Goal: Task Accomplishment & Management: Manage account settings

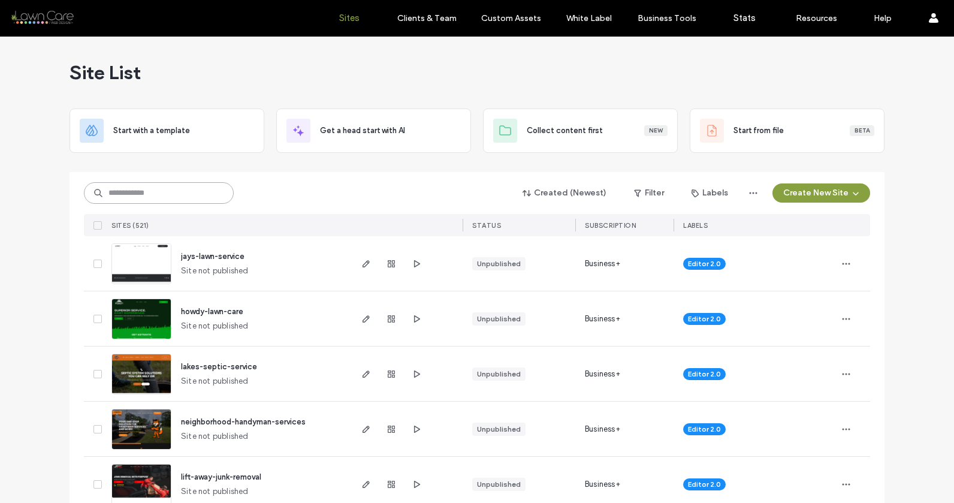
click at [161, 193] on input at bounding box center [159, 193] width 150 height 22
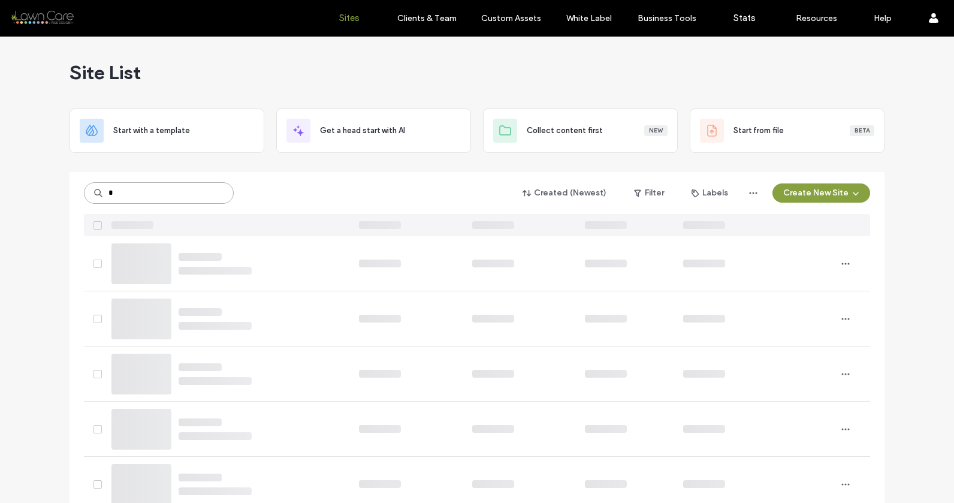
type input "*"
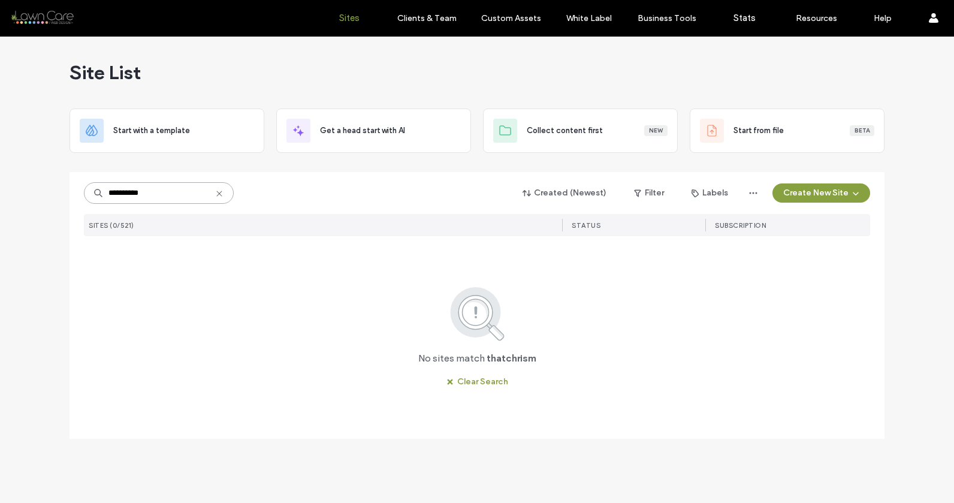
click at [148, 188] on input "**********" at bounding box center [159, 193] width 150 height 22
click at [148, 187] on input "**********" at bounding box center [159, 193] width 150 height 22
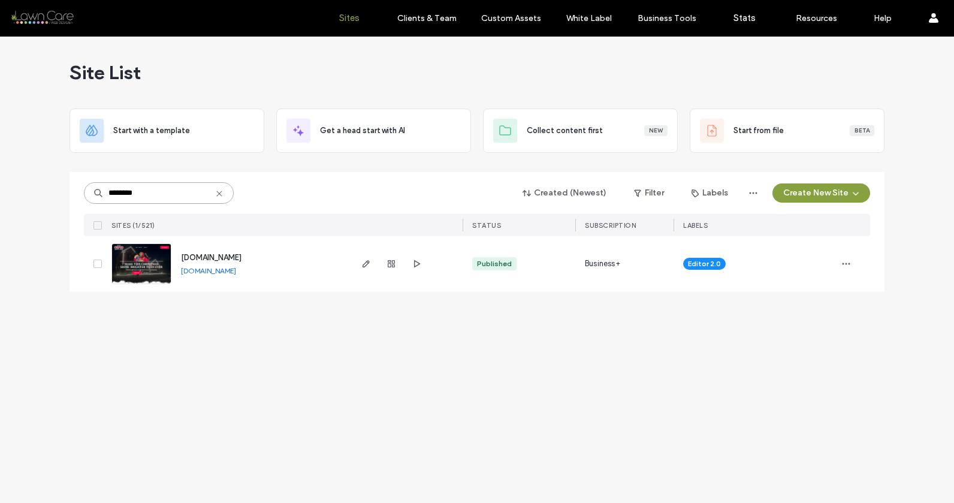
type input "********"
click at [120, 253] on img at bounding box center [141, 285] width 59 height 82
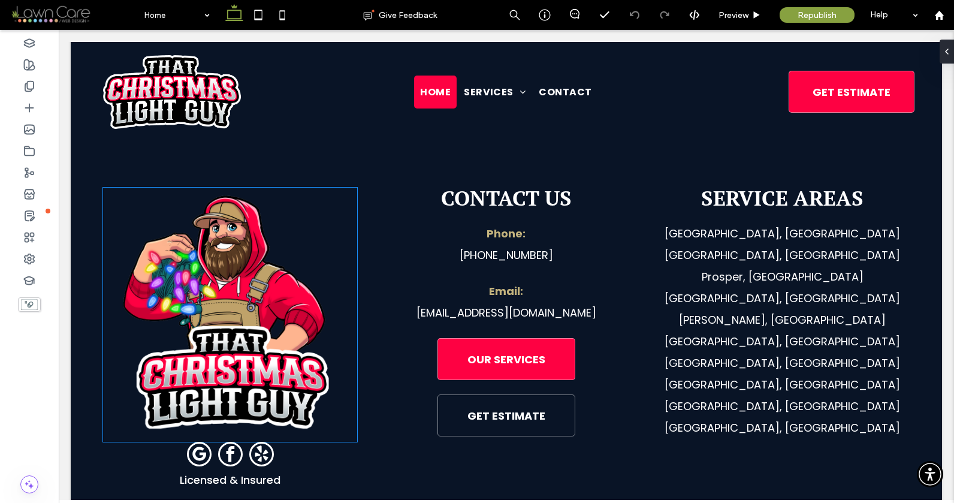
scroll to position [5170, 0]
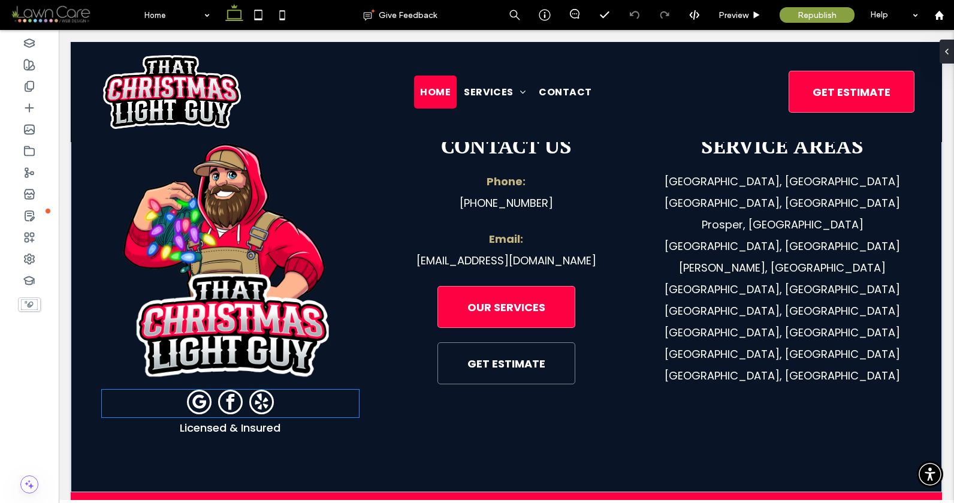
click at [218, 390] on link "facebook" at bounding box center [230, 404] width 25 height 28
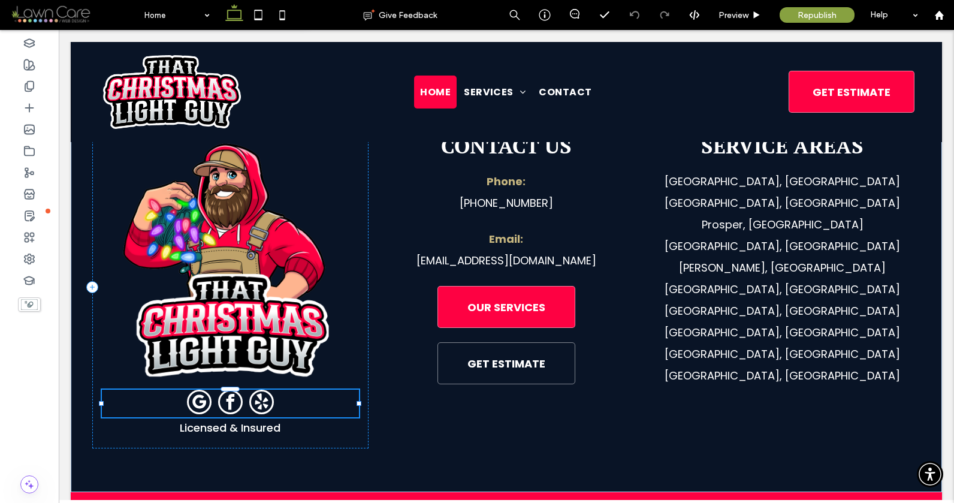
click at [218, 390] on link "facebook" at bounding box center [230, 404] width 25 height 28
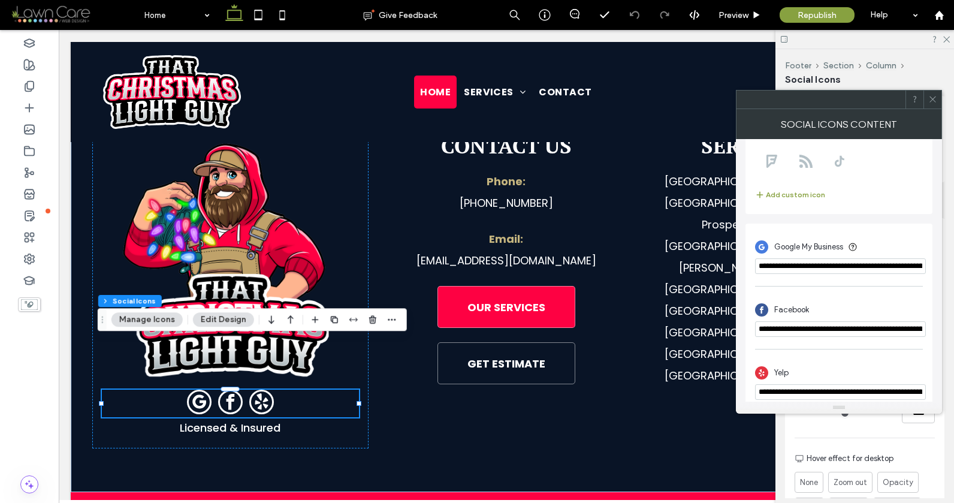
scroll to position [199, 0]
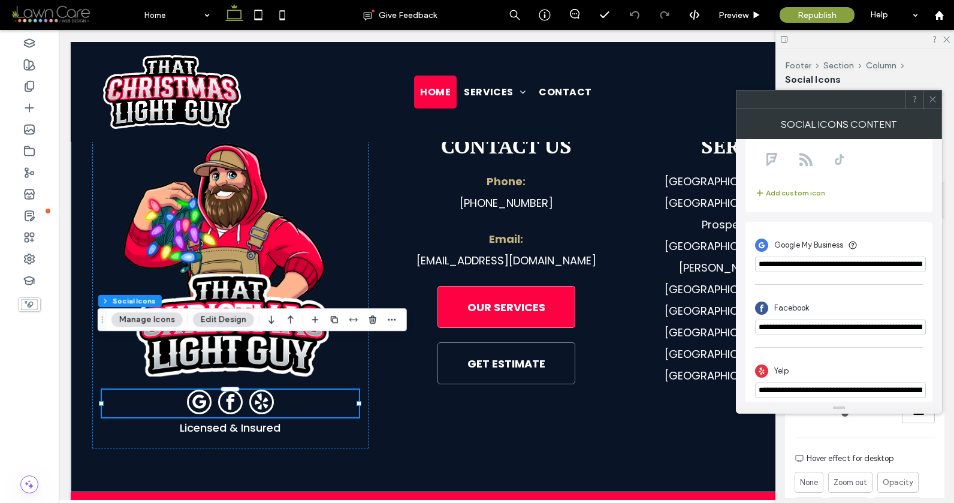
click at [932, 102] on icon at bounding box center [932, 99] width 9 height 9
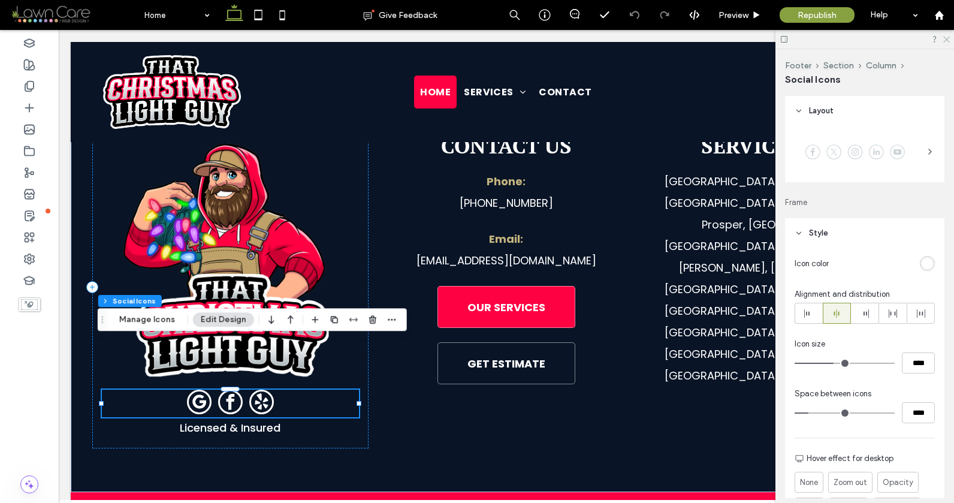
click at [949, 41] on icon at bounding box center [946, 39] width 8 height 8
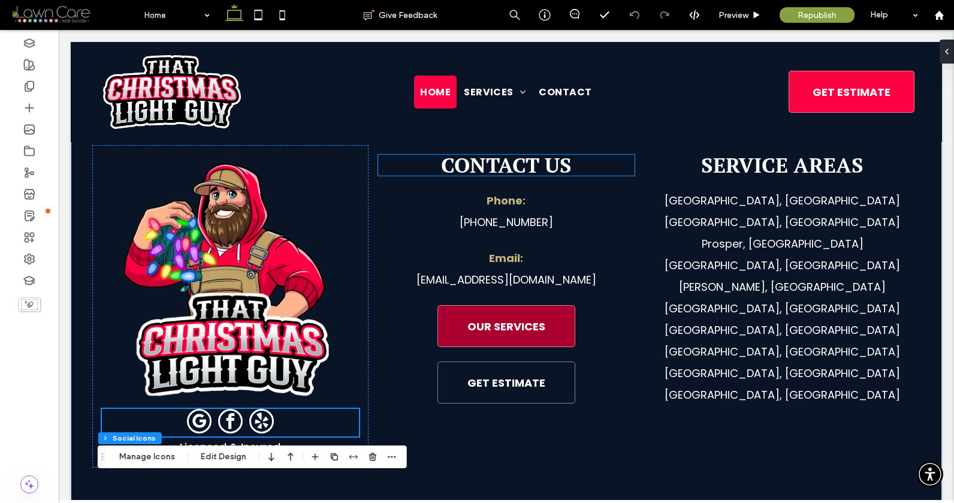
scroll to position [5170, 0]
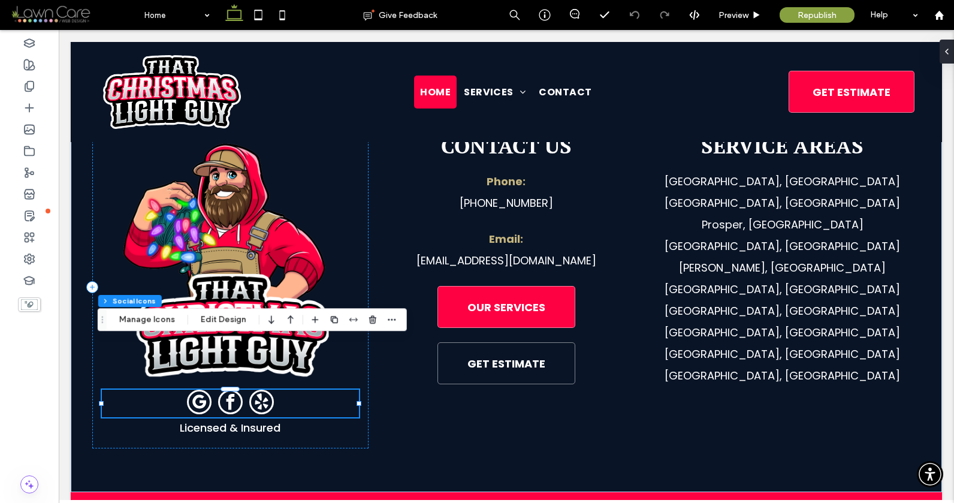
click at [258, 390] on span "yelp" at bounding box center [261, 402] width 25 height 25
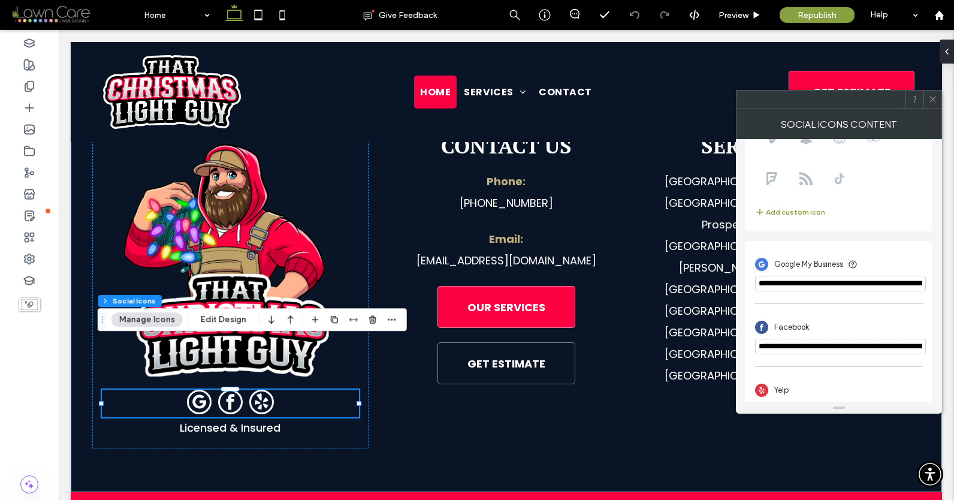
scroll to position [209, 0]
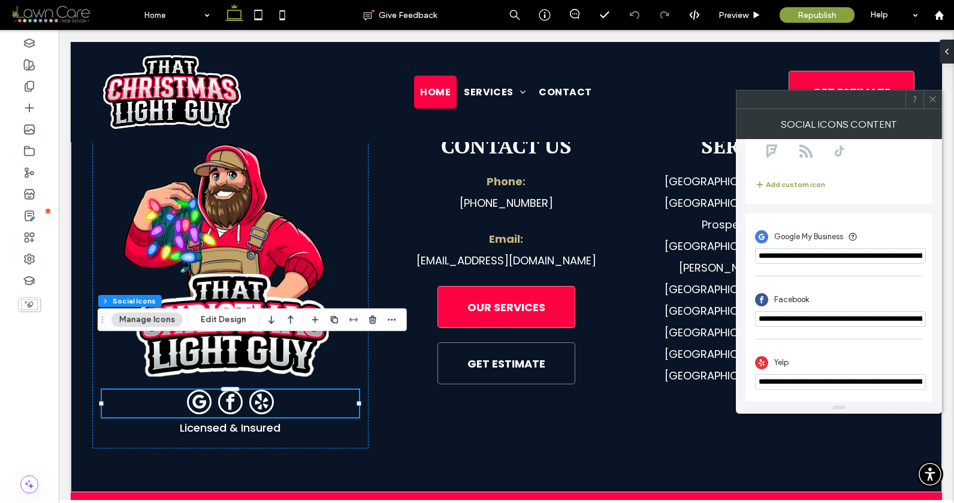
click at [927, 99] on div at bounding box center [933, 100] width 18 height 18
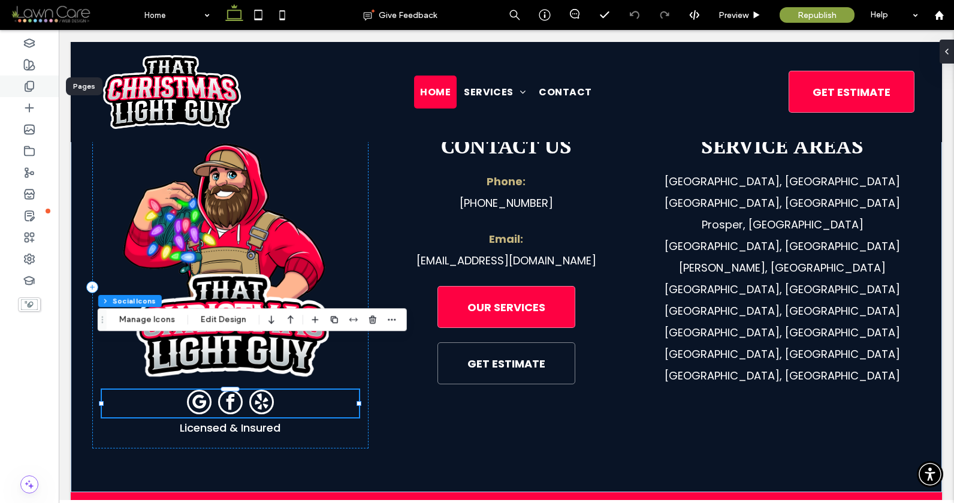
click at [43, 89] on div at bounding box center [29, 87] width 59 height 22
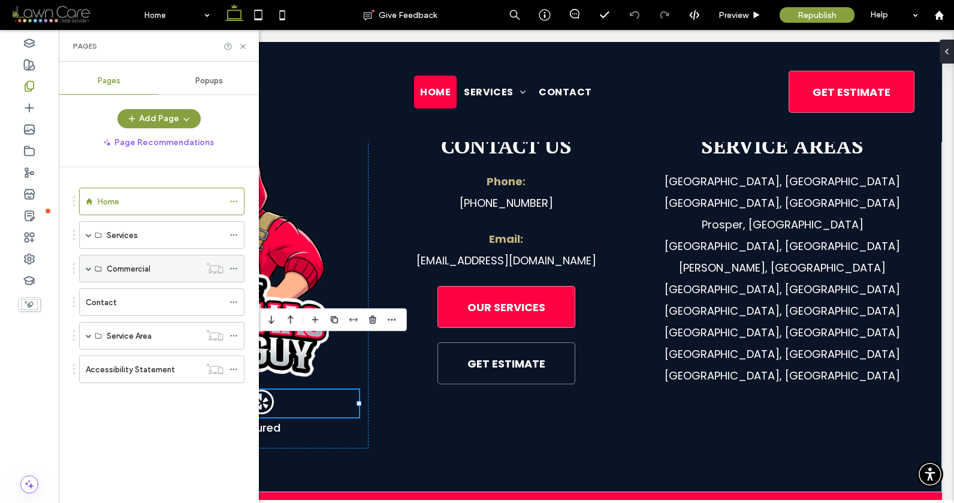
click at [87, 269] on span at bounding box center [89, 269] width 6 height 6
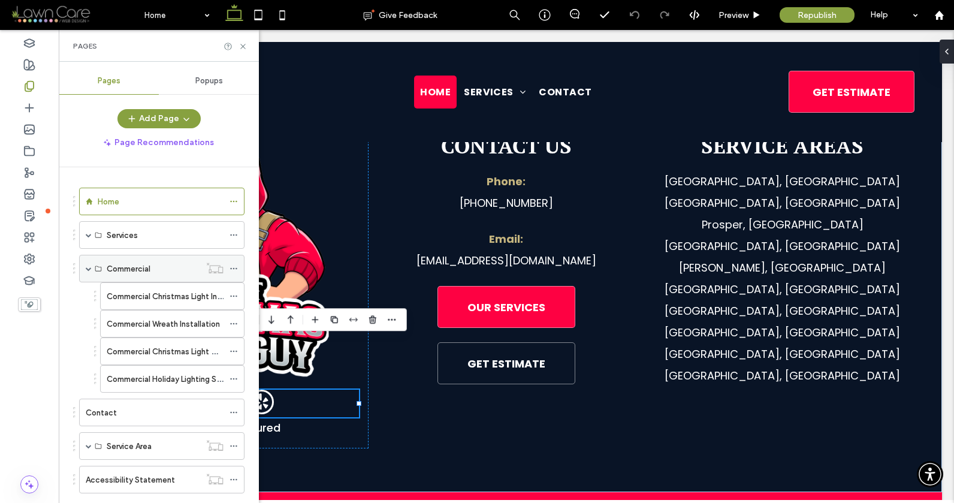
click at [87, 269] on span at bounding box center [89, 269] width 6 height 6
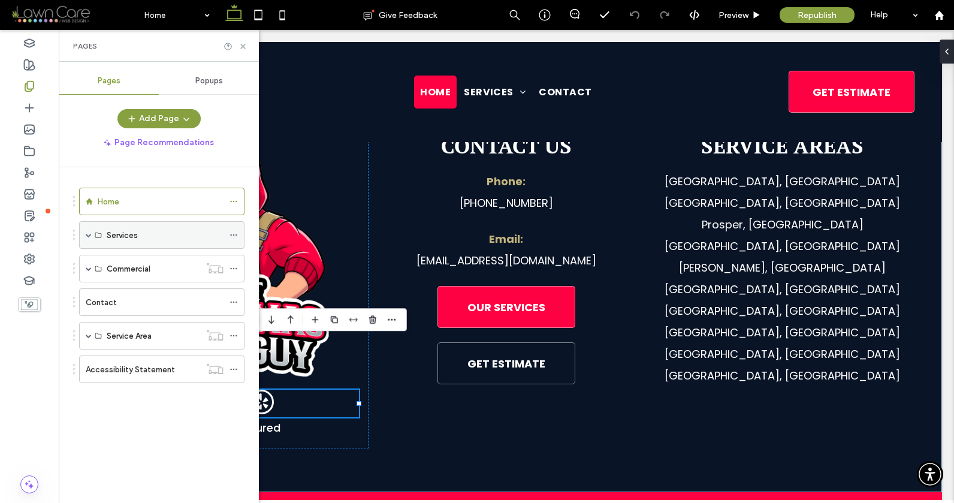
click at [86, 226] on span at bounding box center [89, 235] width 6 height 26
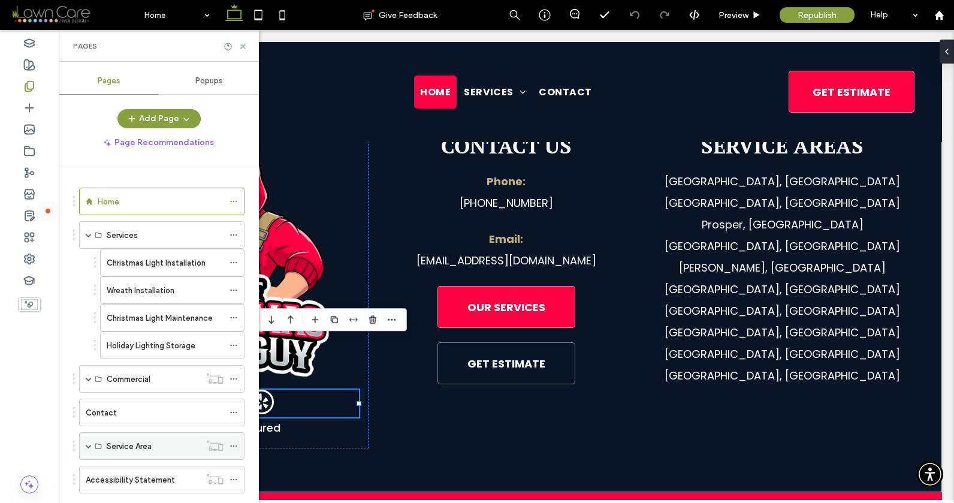
click at [89, 445] on span at bounding box center [89, 446] width 6 height 6
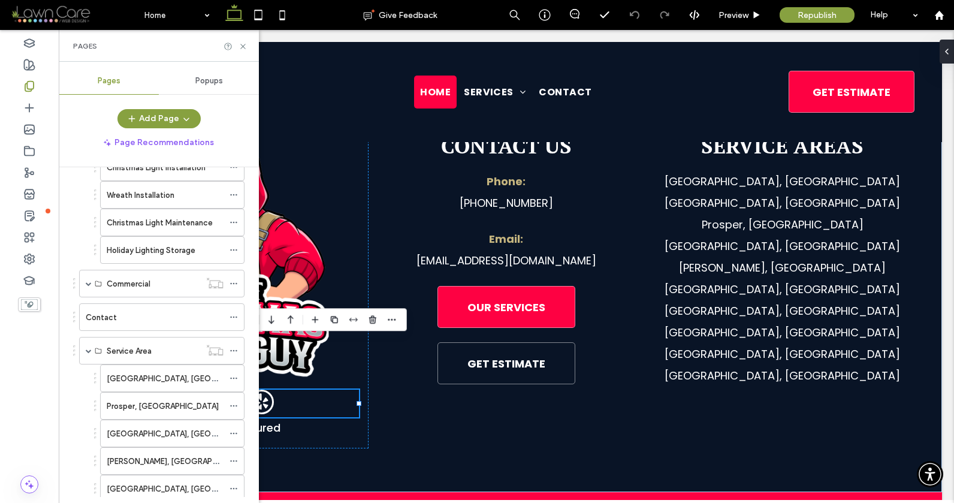
scroll to position [0, 0]
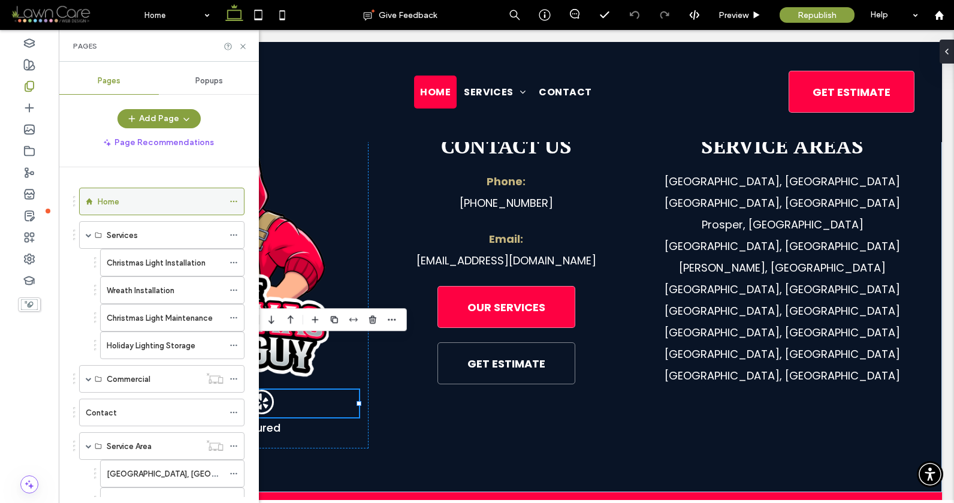
click at [236, 202] on icon at bounding box center [234, 201] width 8 height 8
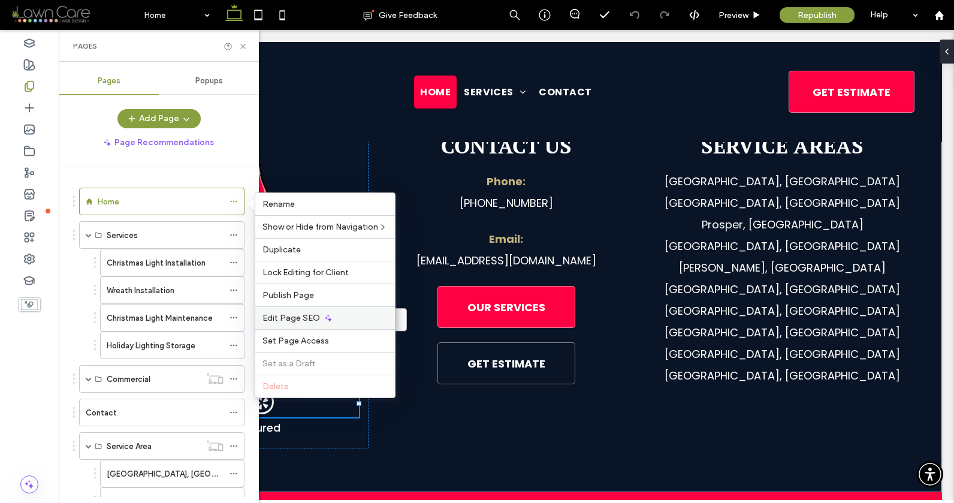
click at [293, 323] on div "Edit Page SEO" at bounding box center [325, 317] width 140 height 23
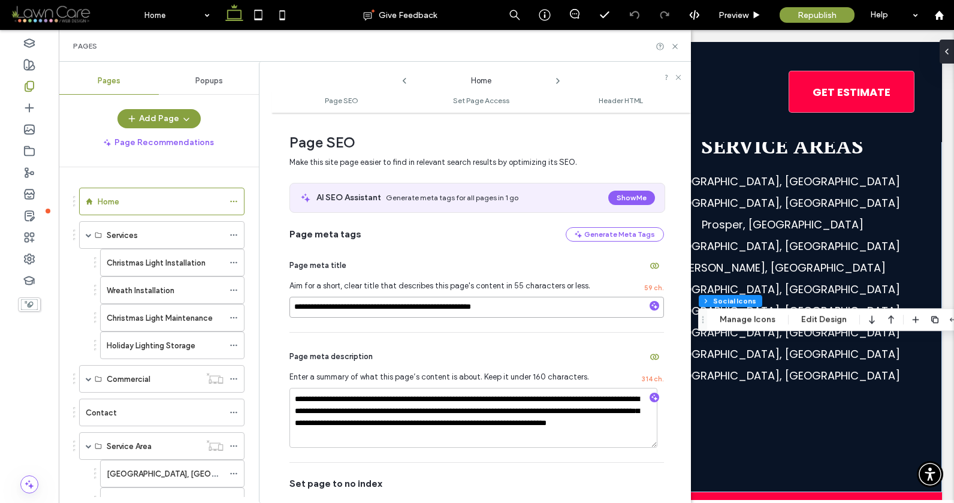
drag, startPoint x: 514, startPoint y: 310, endPoint x: 432, endPoint y: 308, distance: 82.1
click at [432, 308] on input "**********" at bounding box center [477, 307] width 375 height 21
drag, startPoint x: 381, startPoint y: 308, endPoint x: 364, endPoint y: 309, distance: 16.8
click at [365, 308] on input "**********" at bounding box center [477, 307] width 375 height 21
click at [415, 306] on input "**********" at bounding box center [477, 307] width 375 height 21
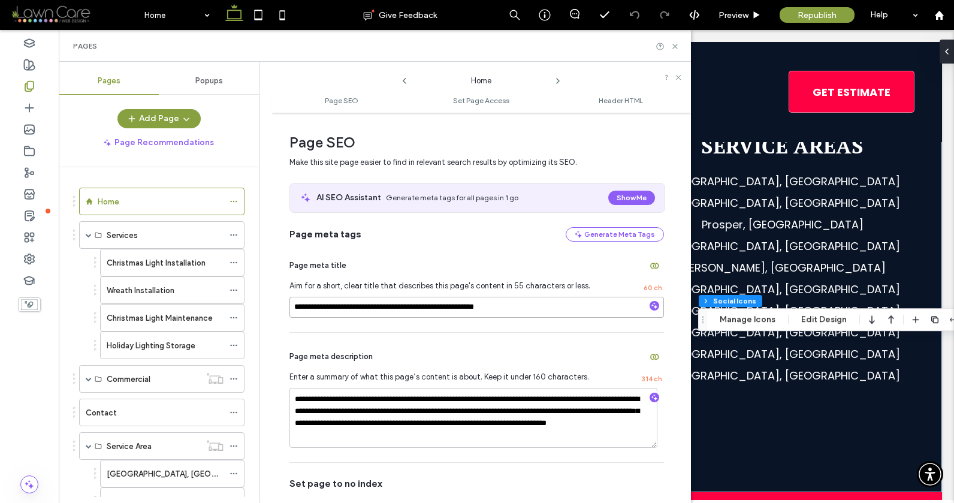
click at [503, 309] on input "**********" at bounding box center [477, 307] width 375 height 21
click at [408, 308] on input "**********" at bounding box center [477, 307] width 375 height 21
click at [296, 307] on input "**********" at bounding box center [477, 307] width 375 height 21
click at [526, 297] on input "**********" at bounding box center [477, 307] width 375 height 21
click at [524, 309] on input "**********" at bounding box center [477, 307] width 375 height 21
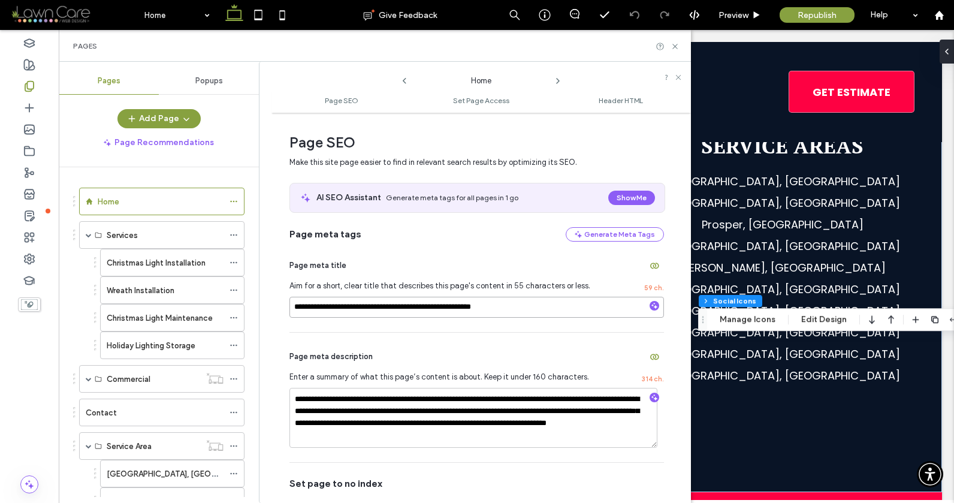
type input "**********"
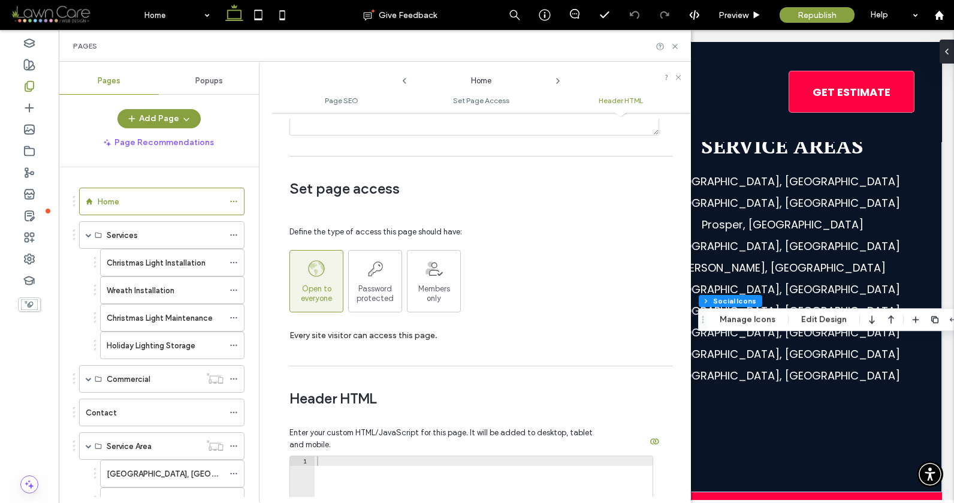
scroll to position [1250, 0]
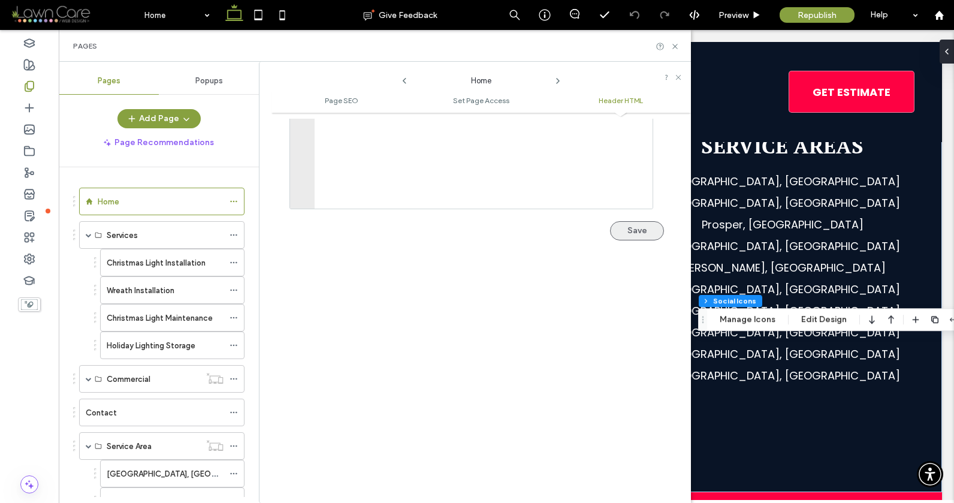
click at [635, 239] on button "Save" at bounding box center [637, 230] width 54 height 19
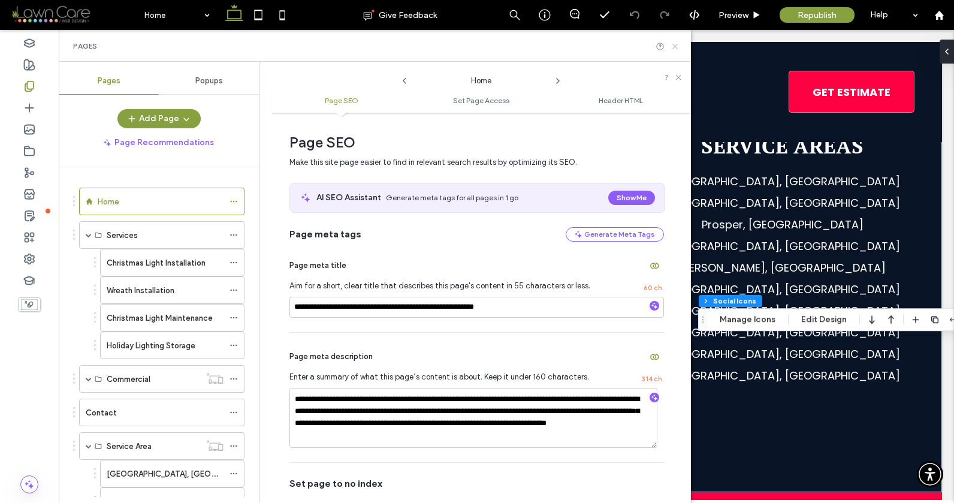
click at [673, 42] on icon at bounding box center [675, 46] width 9 height 9
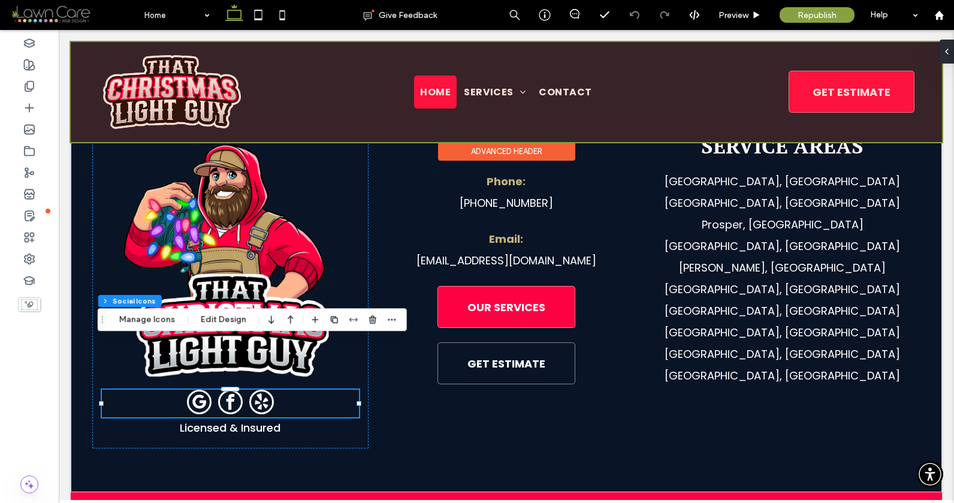
click at [255, 70] on div at bounding box center [507, 92] width 872 height 100
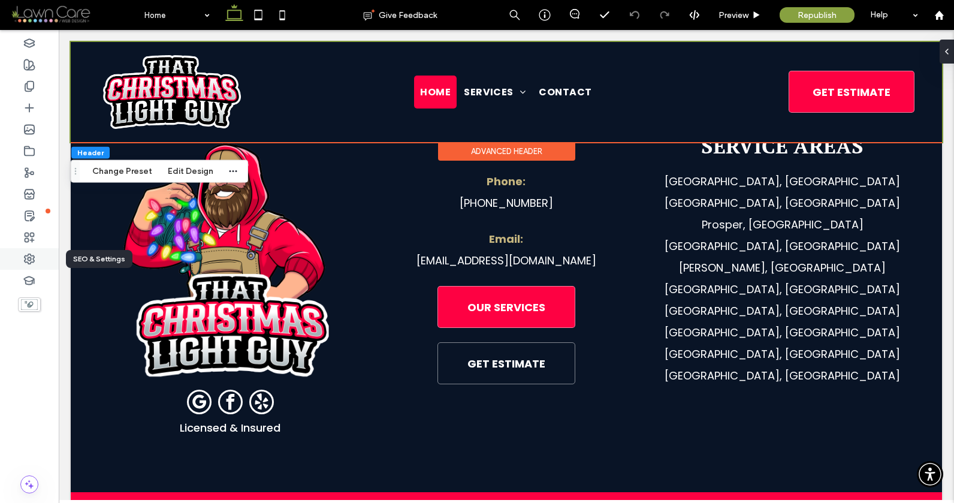
click at [34, 264] on icon at bounding box center [29, 259] width 12 height 12
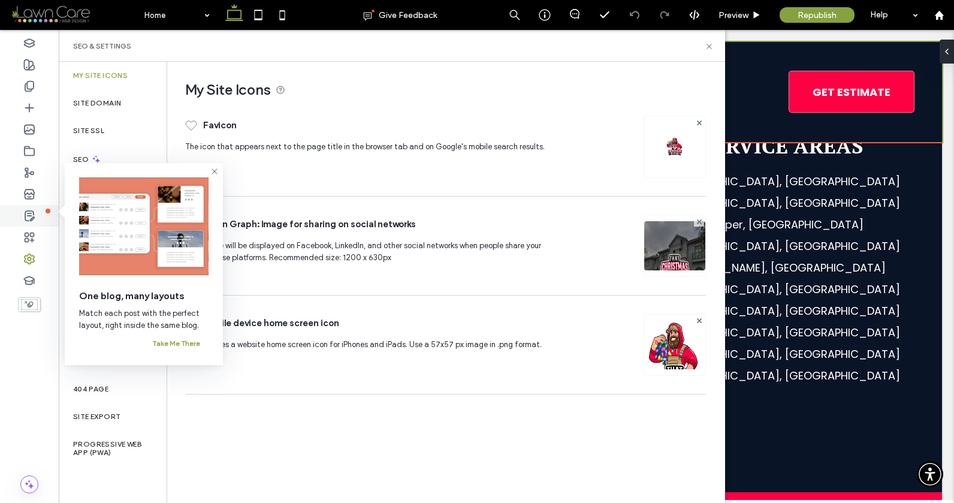
click at [31, 212] on icon at bounding box center [29, 216] width 12 height 12
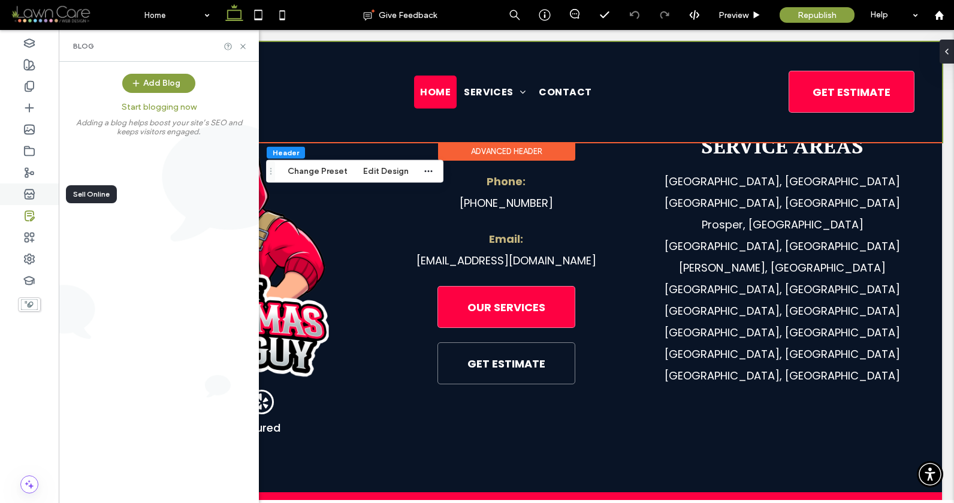
click at [31, 194] on icon at bounding box center [29, 194] width 12 height 12
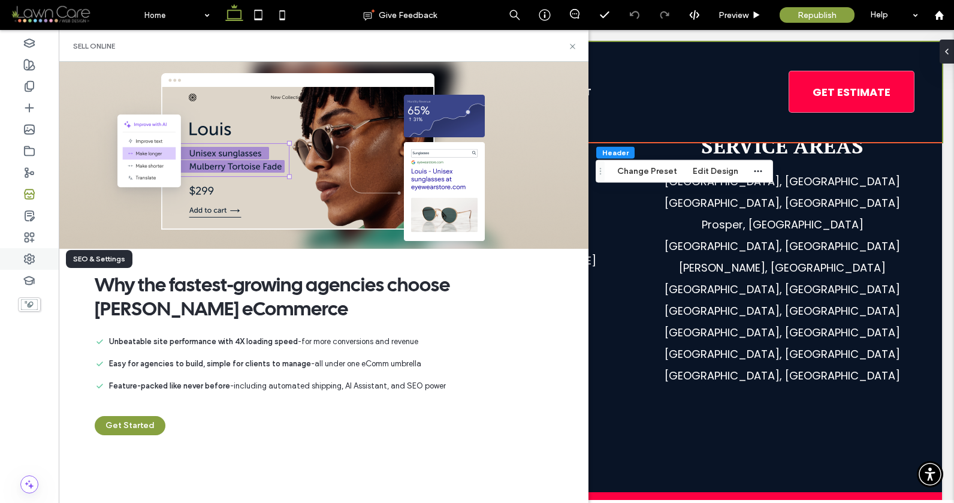
click at [36, 248] on div at bounding box center [29, 259] width 59 height 22
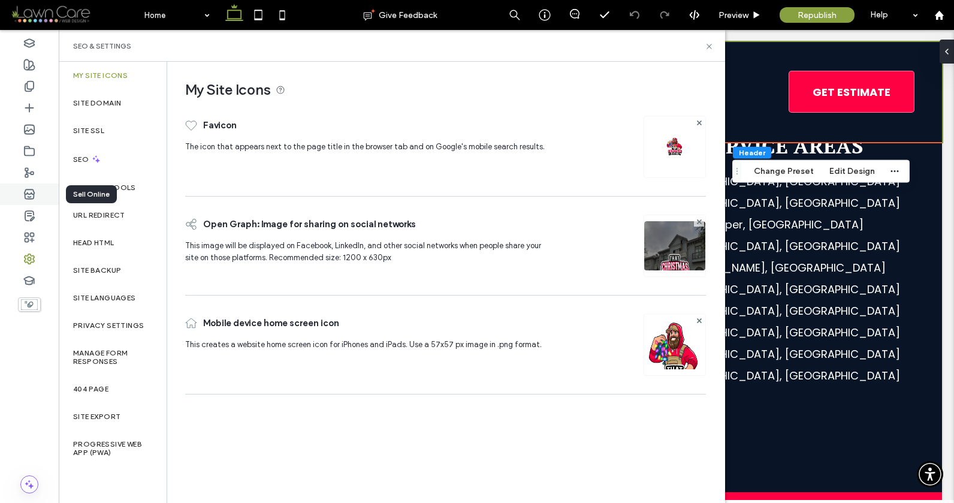
click at [26, 194] on icon at bounding box center [29, 194] width 12 height 12
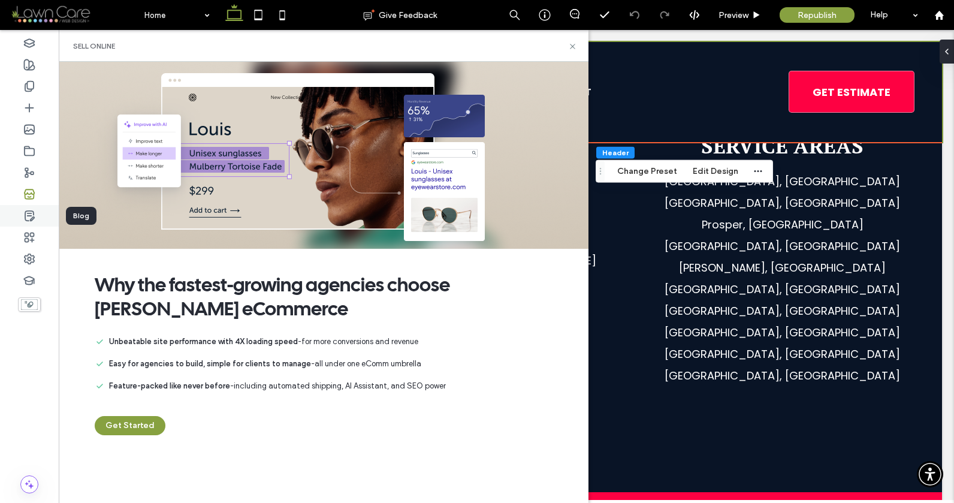
click at [28, 215] on use at bounding box center [29, 216] width 9 height 10
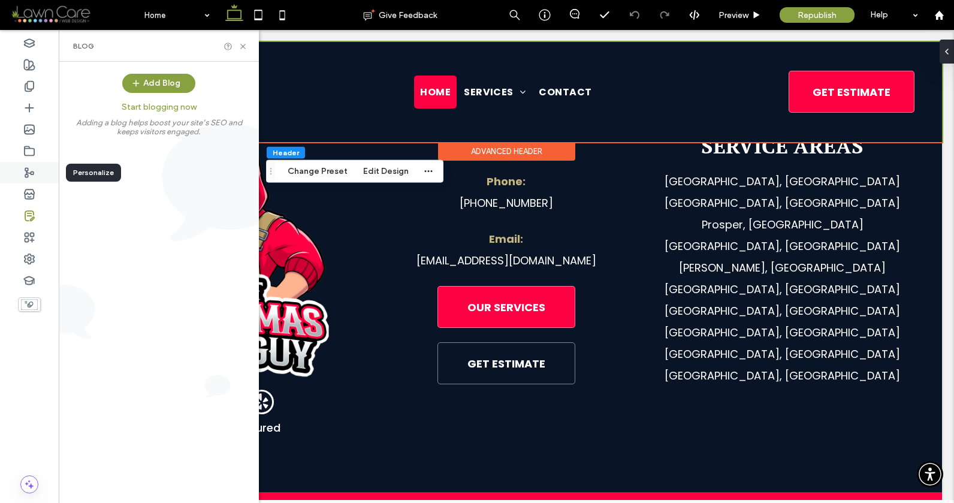
click at [28, 168] on icon at bounding box center [29, 173] width 12 height 12
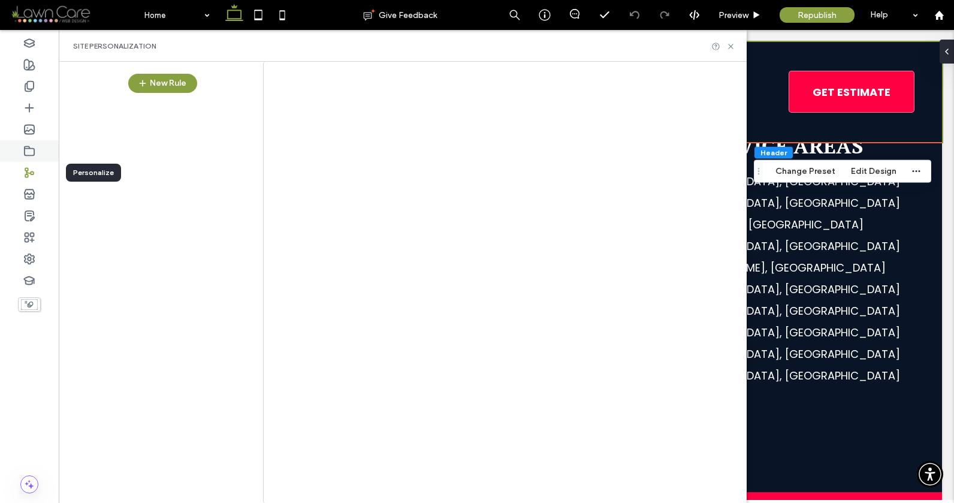
click at [26, 141] on div at bounding box center [29, 151] width 59 height 22
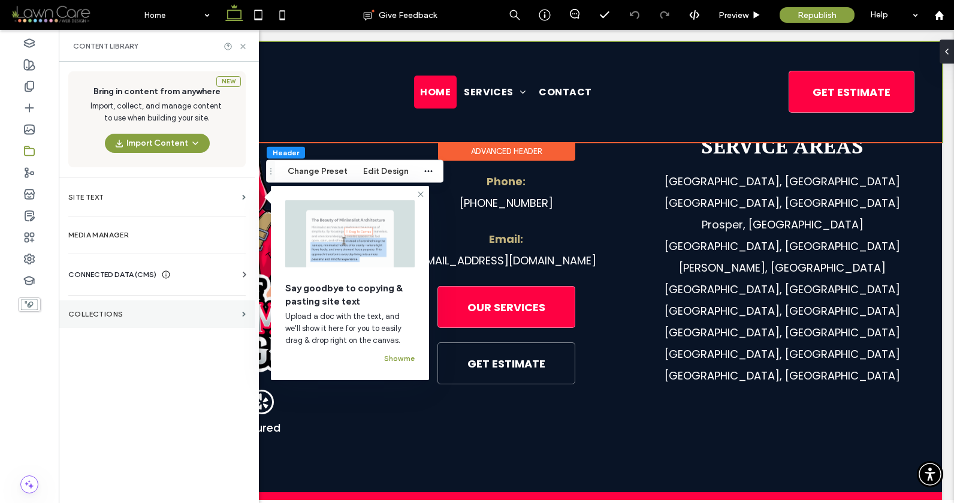
click at [119, 312] on label "Collections" at bounding box center [152, 314] width 169 height 8
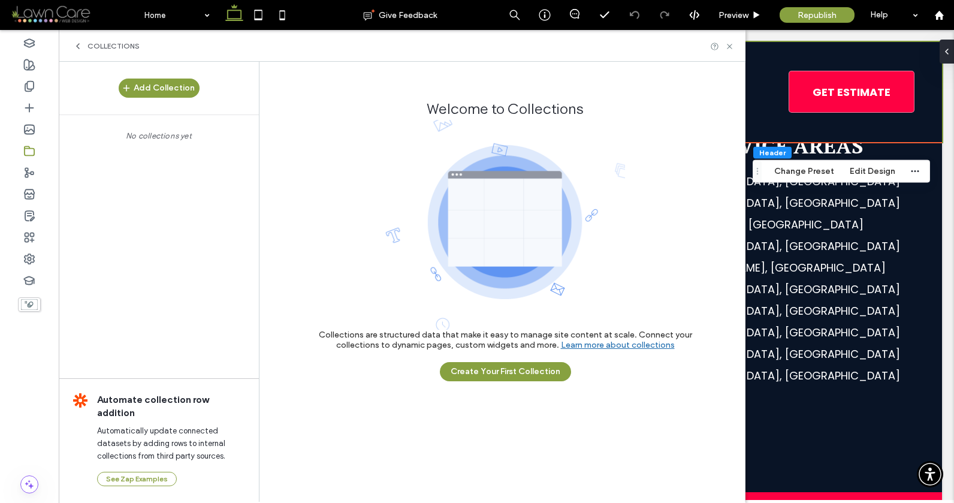
click at [79, 41] on icon at bounding box center [78, 46] width 10 height 10
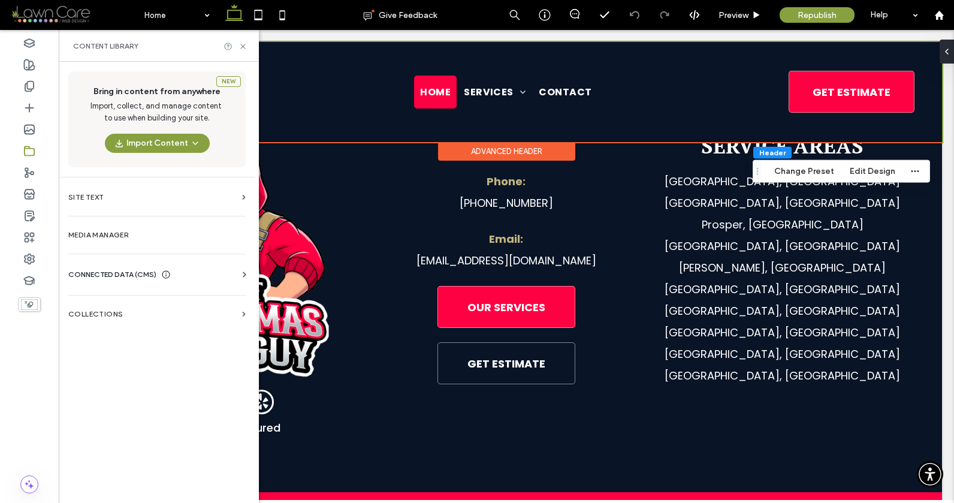
click at [109, 266] on div "CONNECTED DATA (CMS) Business Info Business Text Business Images Find and Repla…" at bounding box center [157, 274] width 197 height 31
click at [108, 275] on span "CONNECTED DATA (CMS)" at bounding box center [112, 275] width 88 height 12
click at [125, 306] on label "Business Info" at bounding box center [159, 304] width 163 height 8
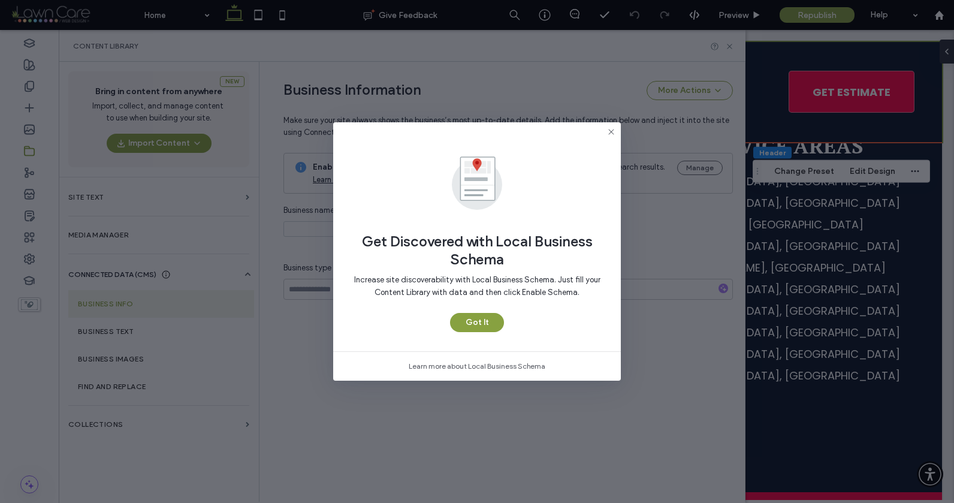
type input "**********"
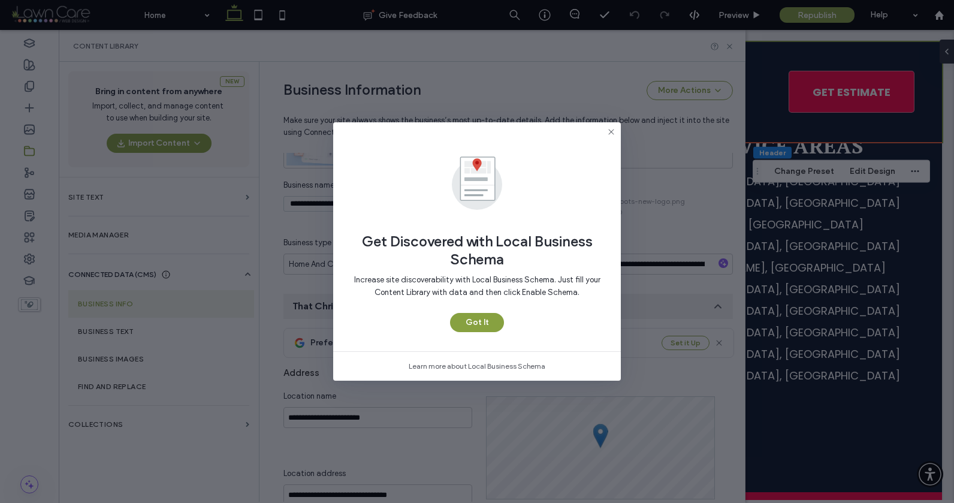
scroll to position [160, 0]
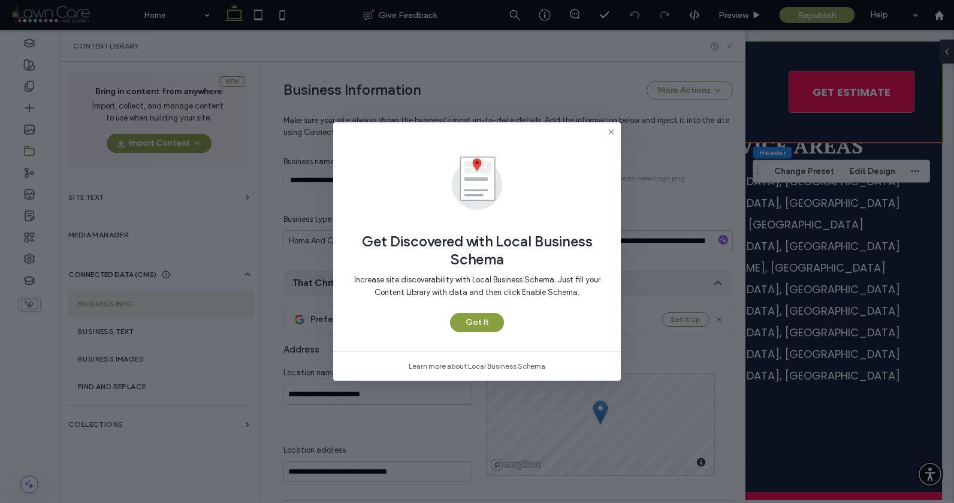
click at [605, 128] on div "Get Discovered with Local Business Schema Increase site discoverability with Lo…" at bounding box center [477, 236] width 288 height 229
click at [602, 131] on div "Get Discovered with Local Business Schema Increase site discoverability with Lo…" at bounding box center [477, 236] width 288 height 229
click at [609, 131] on icon at bounding box center [612, 132] width 10 height 10
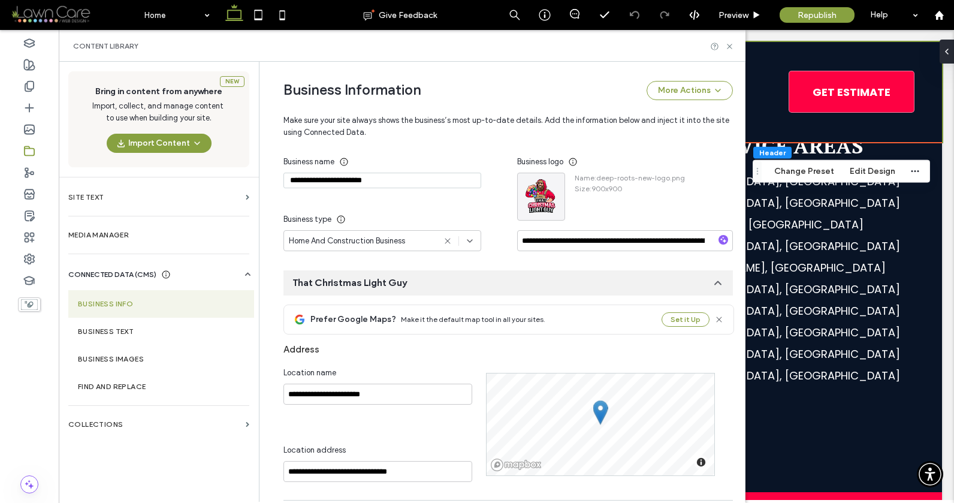
click at [413, 247] on div "Home And Construction Business" at bounding box center [383, 240] width 198 height 21
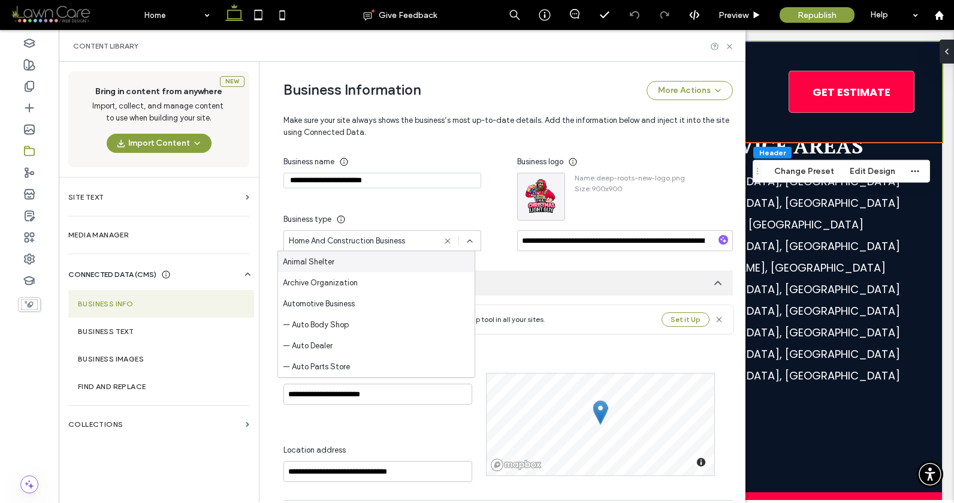
click at [411, 245] on div "Home And Construction Business" at bounding box center [362, 241] width 146 height 12
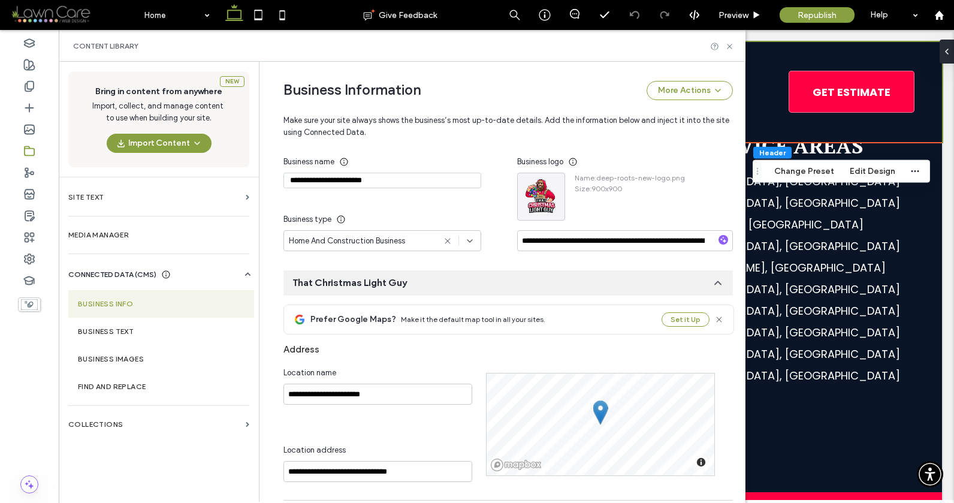
click at [411, 245] on div "Home And Construction Business" at bounding box center [362, 241] width 146 height 12
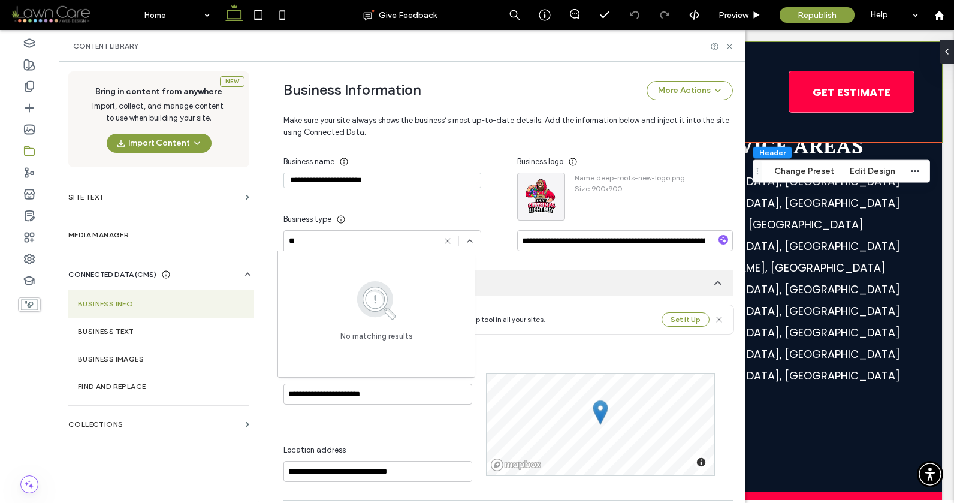
type input "*"
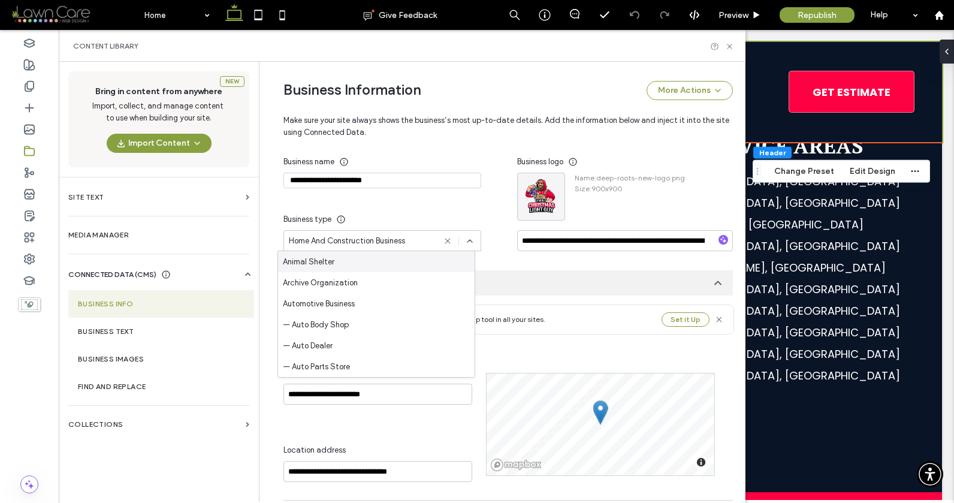
click at [344, 240] on span "Home And Construction Business" at bounding box center [347, 241] width 116 height 12
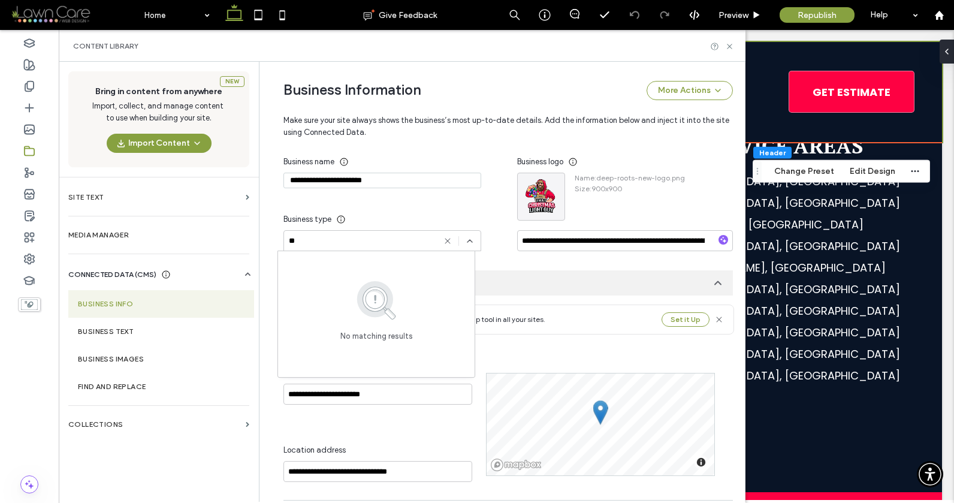
type input "*"
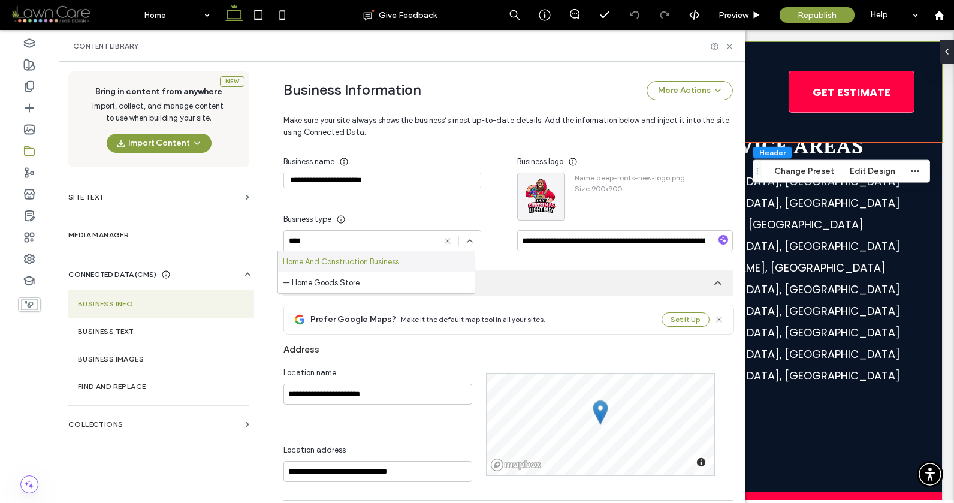
type input "****"
click at [379, 258] on span "Home And Construction Business" at bounding box center [341, 262] width 116 height 12
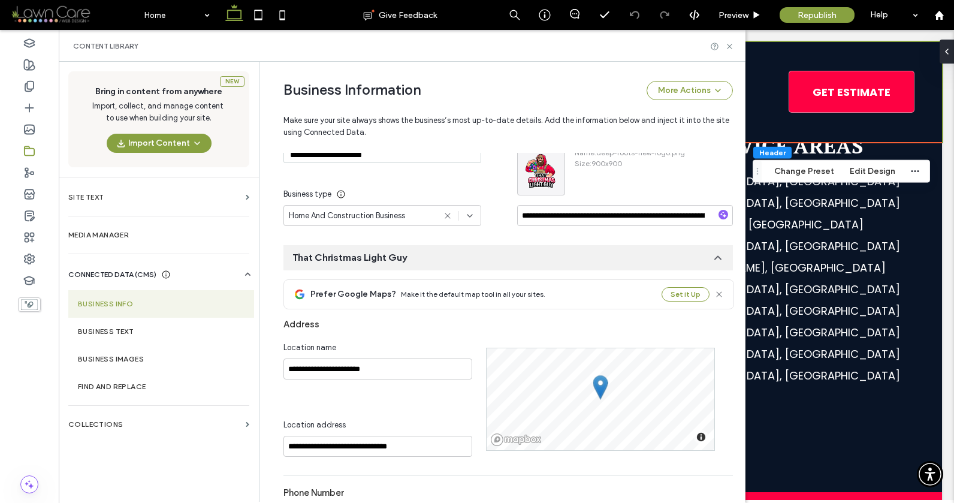
click at [424, 216] on div "Home And Construction Business" at bounding box center [362, 216] width 146 height 12
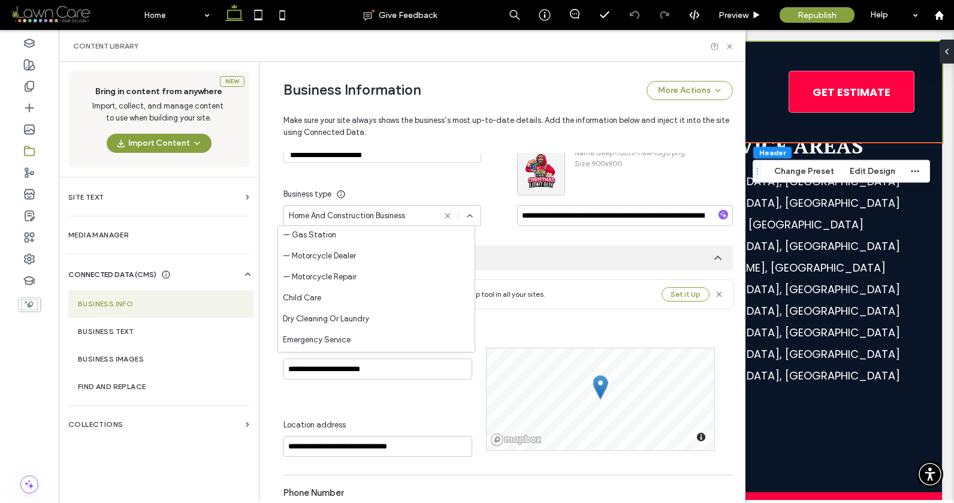
scroll to position [194, 0]
click at [387, 210] on span "Home And Construction Business" at bounding box center [347, 216] width 116 height 12
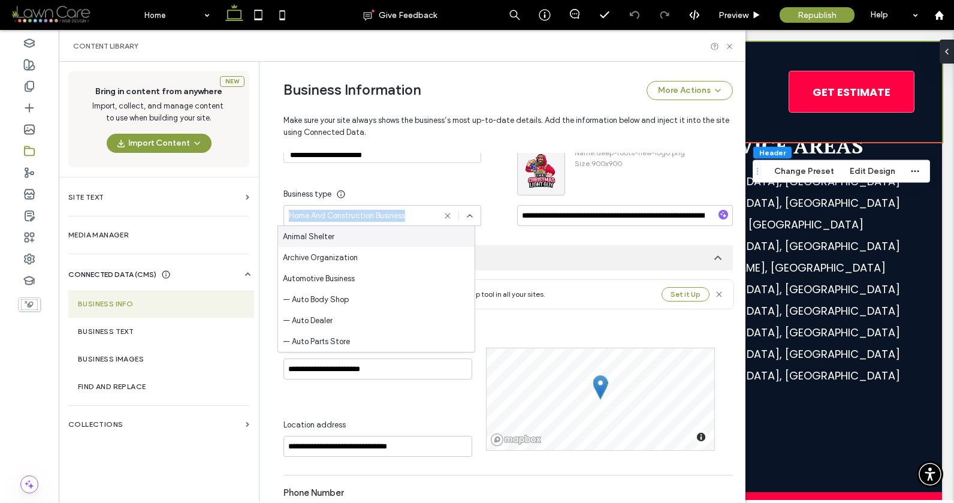
click at [387, 210] on span "Home And Construction Business" at bounding box center [347, 216] width 116 height 12
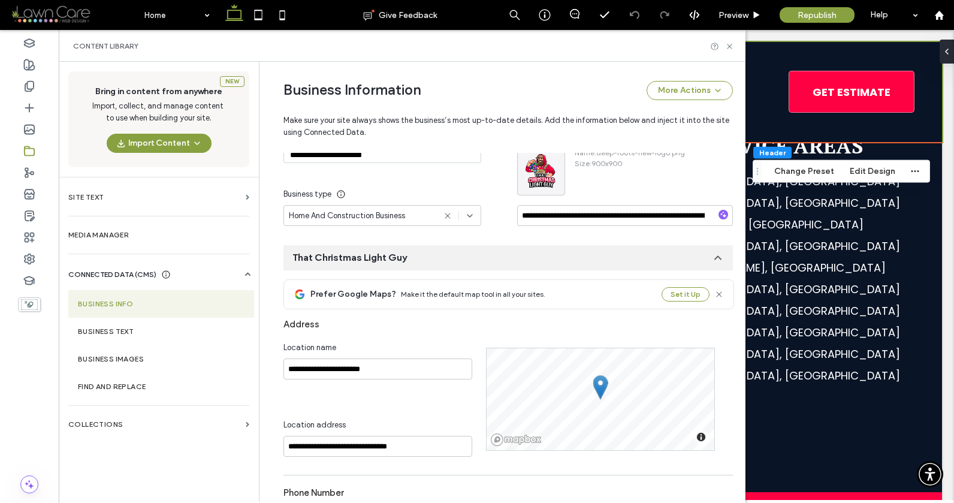
click at [387, 210] on span "Home And Construction Business" at bounding box center [347, 216] width 116 height 12
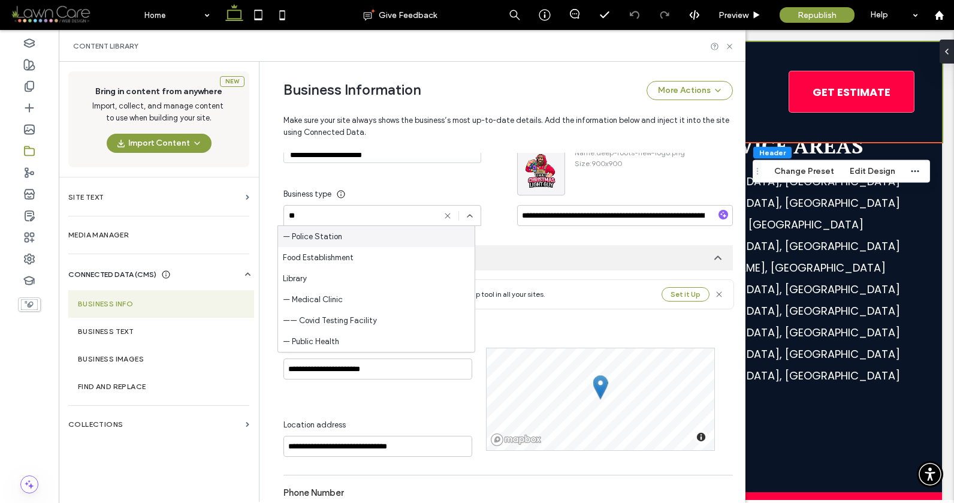
type input "*"
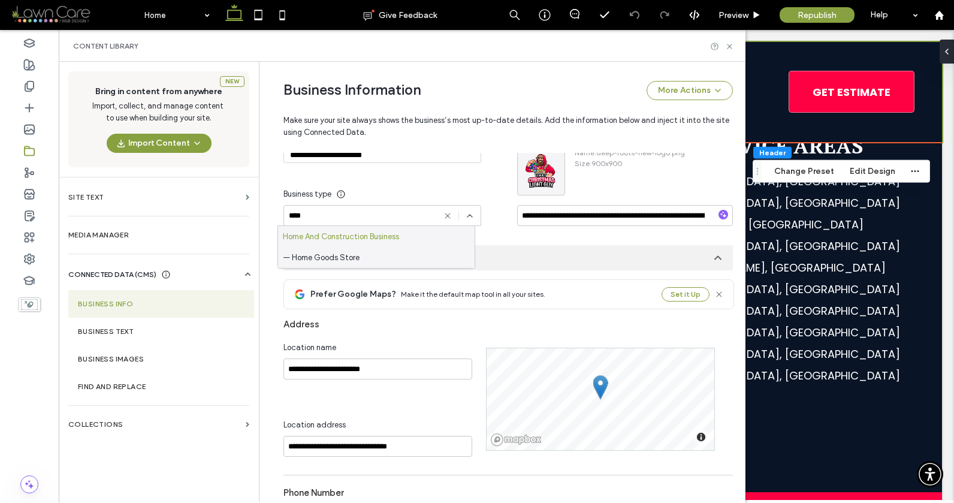
type input "****"
click at [403, 236] on div "Home And Construction Business" at bounding box center [376, 236] width 197 height 21
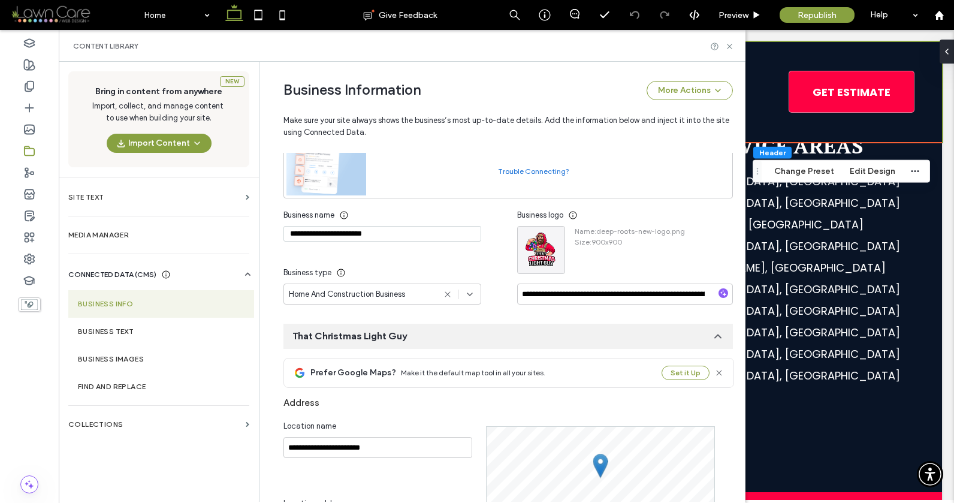
scroll to position [0, 0]
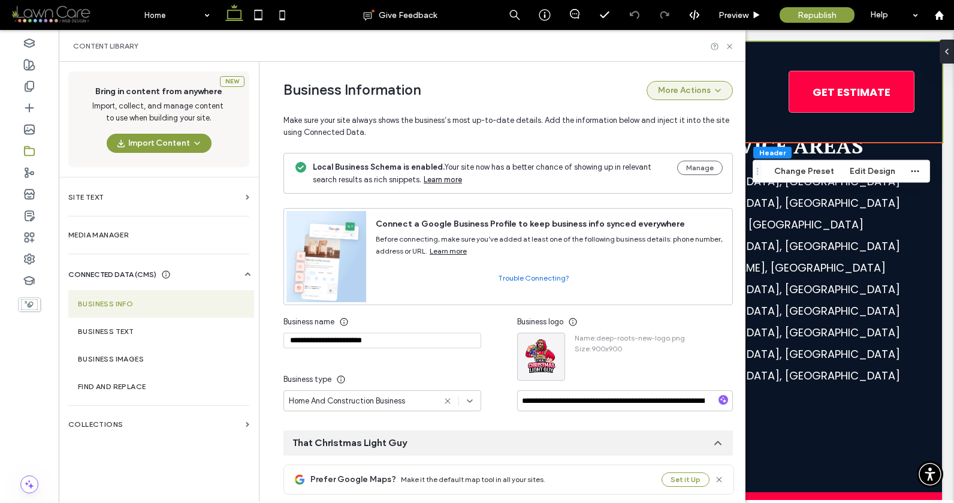
click at [692, 86] on button "More Actions" at bounding box center [690, 90] width 86 height 19
click at [616, 88] on div "Business Information More Actions" at bounding box center [509, 90] width 450 height 19
click at [688, 165] on button "Manage" at bounding box center [700, 168] width 46 height 14
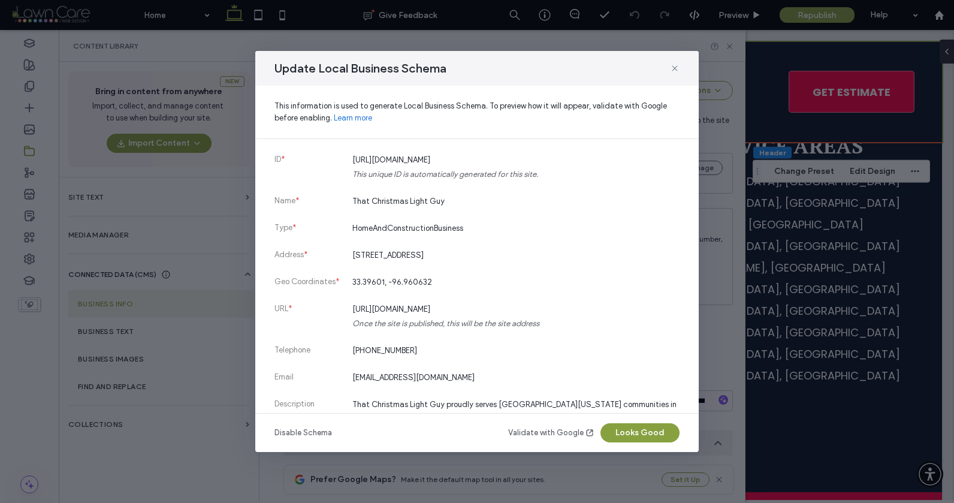
click at [395, 213] on li "Name * That Christmas Light Guy" at bounding box center [477, 208] width 405 height 27
click at [394, 205] on span "That Christmas Light Guy" at bounding box center [398, 201] width 92 height 9
click at [394, 204] on span "That Christmas Light Guy" at bounding box center [398, 201] width 92 height 9
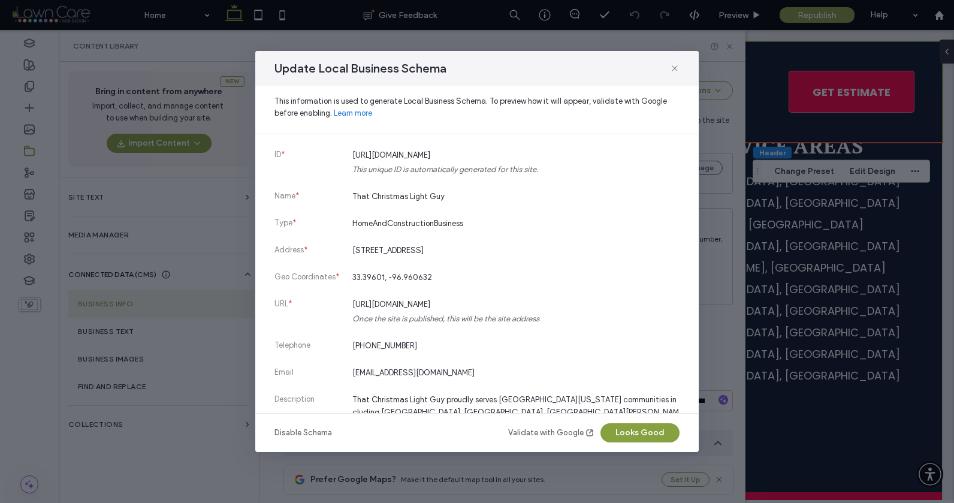
click at [393, 221] on span "HomeAndConstructionBusiness" at bounding box center [407, 223] width 111 height 9
click at [424, 254] on span "[STREET_ADDRESS]" at bounding box center [387, 250] width 71 height 9
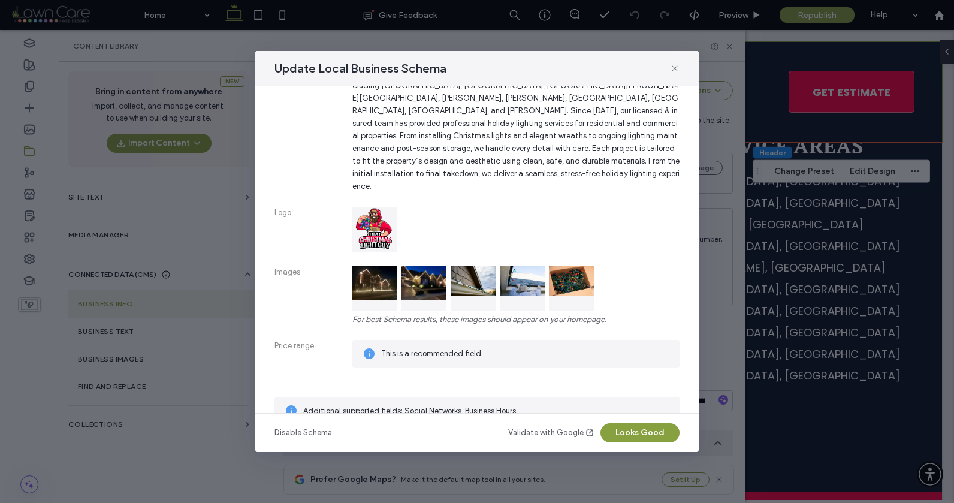
scroll to position [332, 0]
click at [677, 68] on icon at bounding box center [675, 69] width 10 height 10
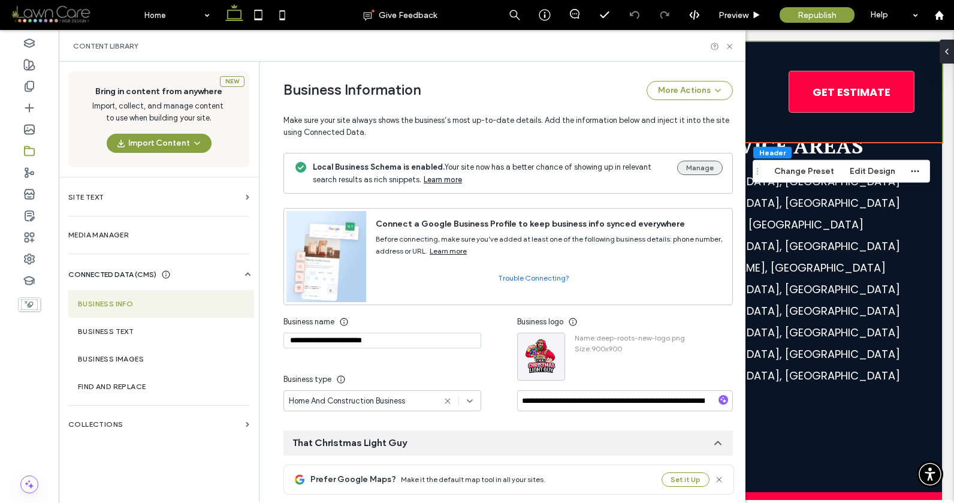
click at [680, 173] on button "Manage" at bounding box center [700, 168] width 46 height 14
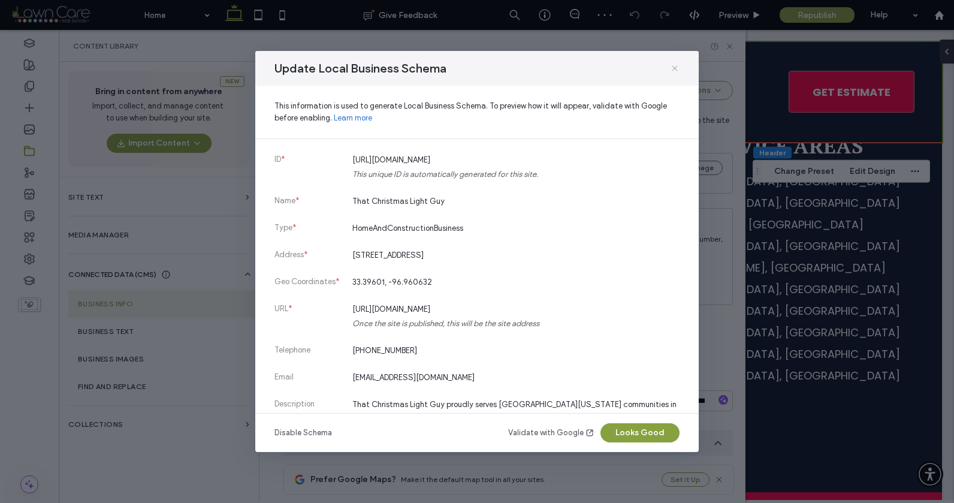
click at [672, 68] on icon at bounding box center [675, 69] width 10 height 10
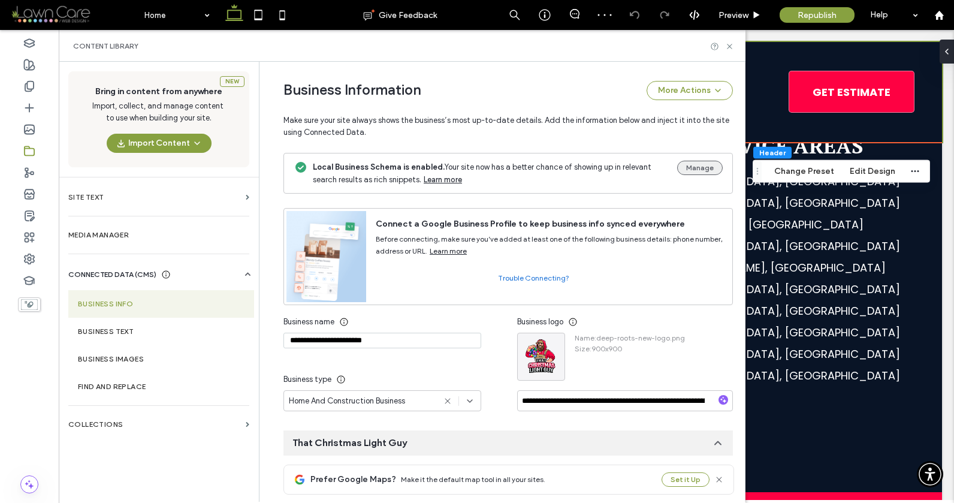
click at [683, 174] on button "Manage" at bounding box center [700, 168] width 46 height 14
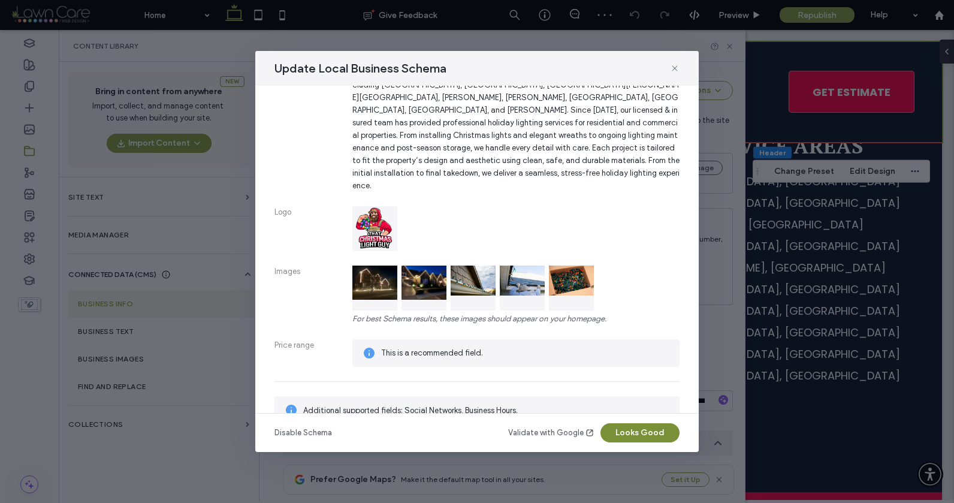
click at [632, 441] on button "Looks Good" at bounding box center [640, 432] width 79 height 19
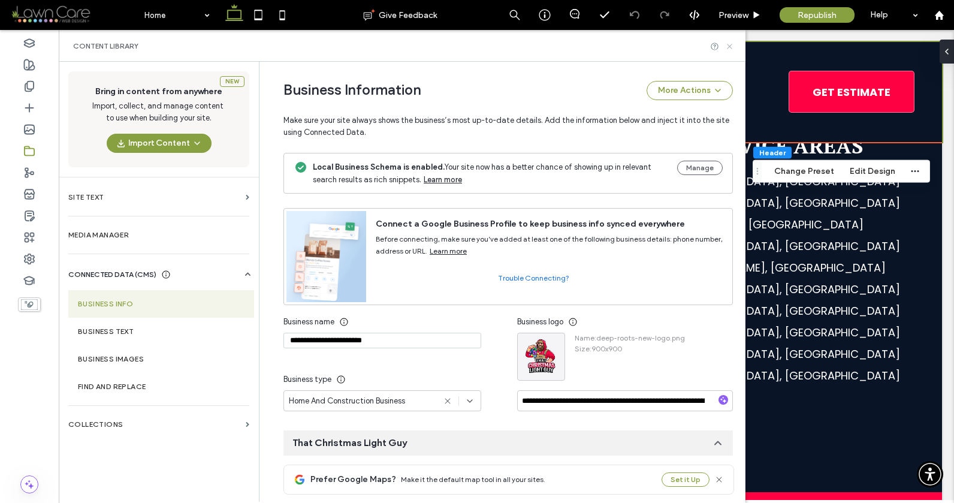
click at [732, 49] on icon at bounding box center [729, 46] width 9 height 9
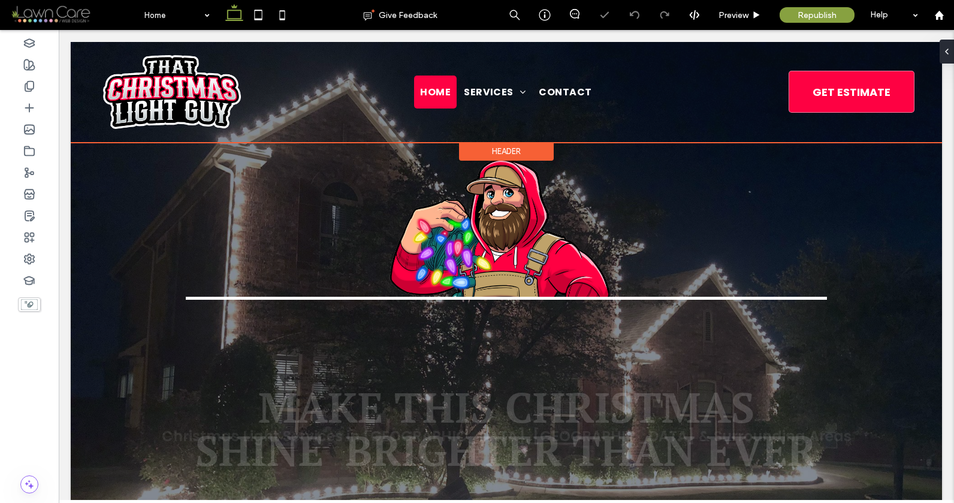
scroll to position [0, 0]
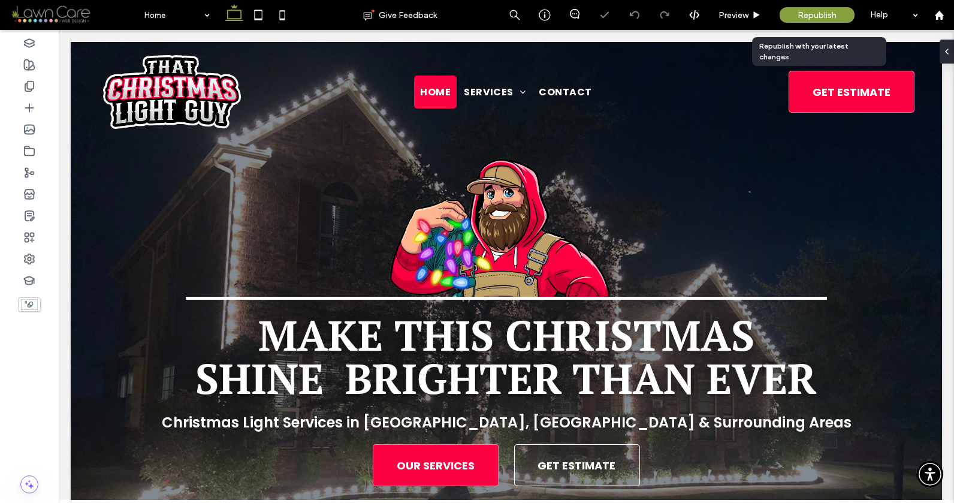
click at [801, 17] on span "Republish" at bounding box center [817, 15] width 39 height 10
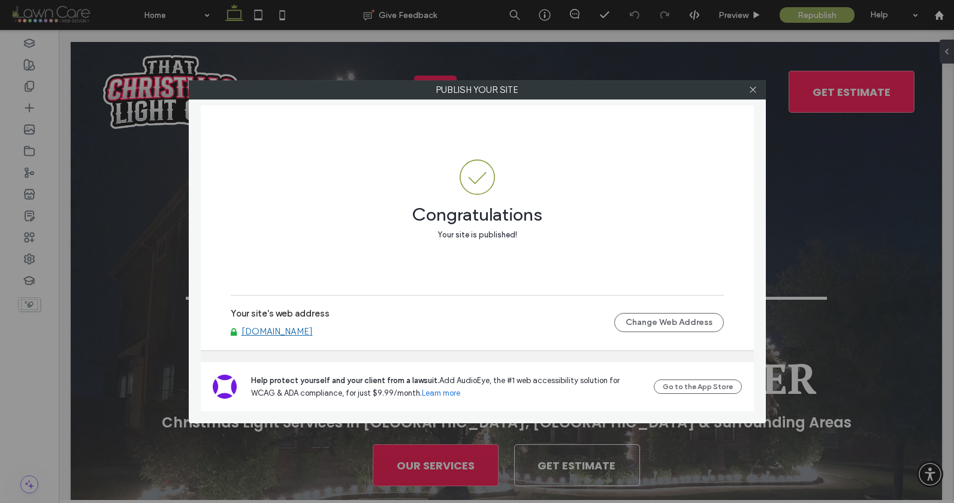
click at [313, 327] on link "[DOMAIN_NAME]" at bounding box center [277, 331] width 71 height 11
click at [758, 94] on div at bounding box center [753, 90] width 18 height 18
click at [757, 92] on icon at bounding box center [753, 89] width 9 height 9
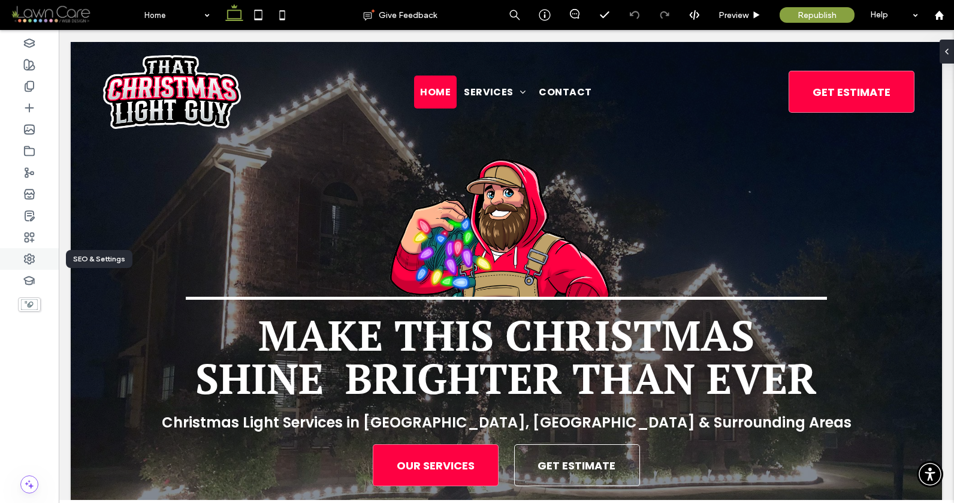
click at [31, 260] on icon at bounding box center [29, 259] width 12 height 12
